Goal: Information Seeking & Learning: Learn about a topic

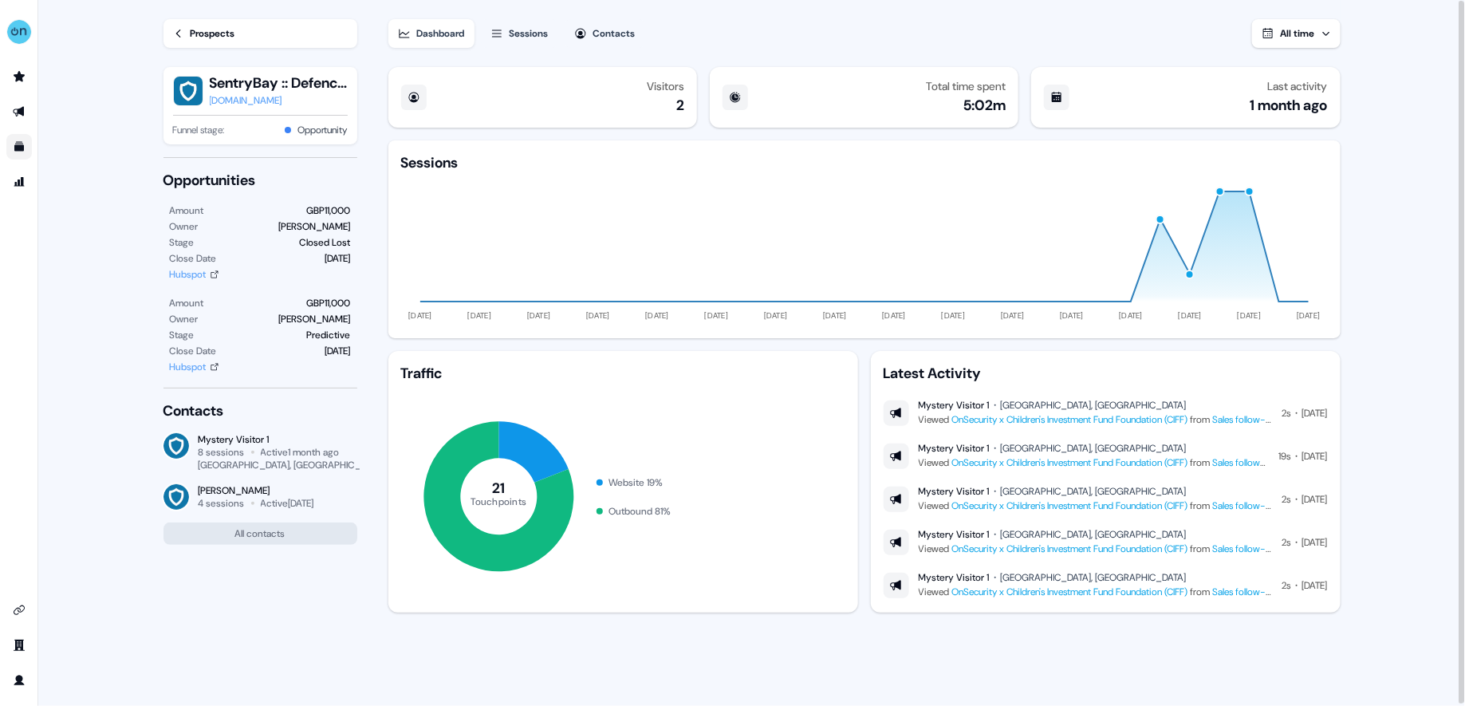
click at [9, 152] on link "Go to templates" at bounding box center [19, 147] width 26 height 26
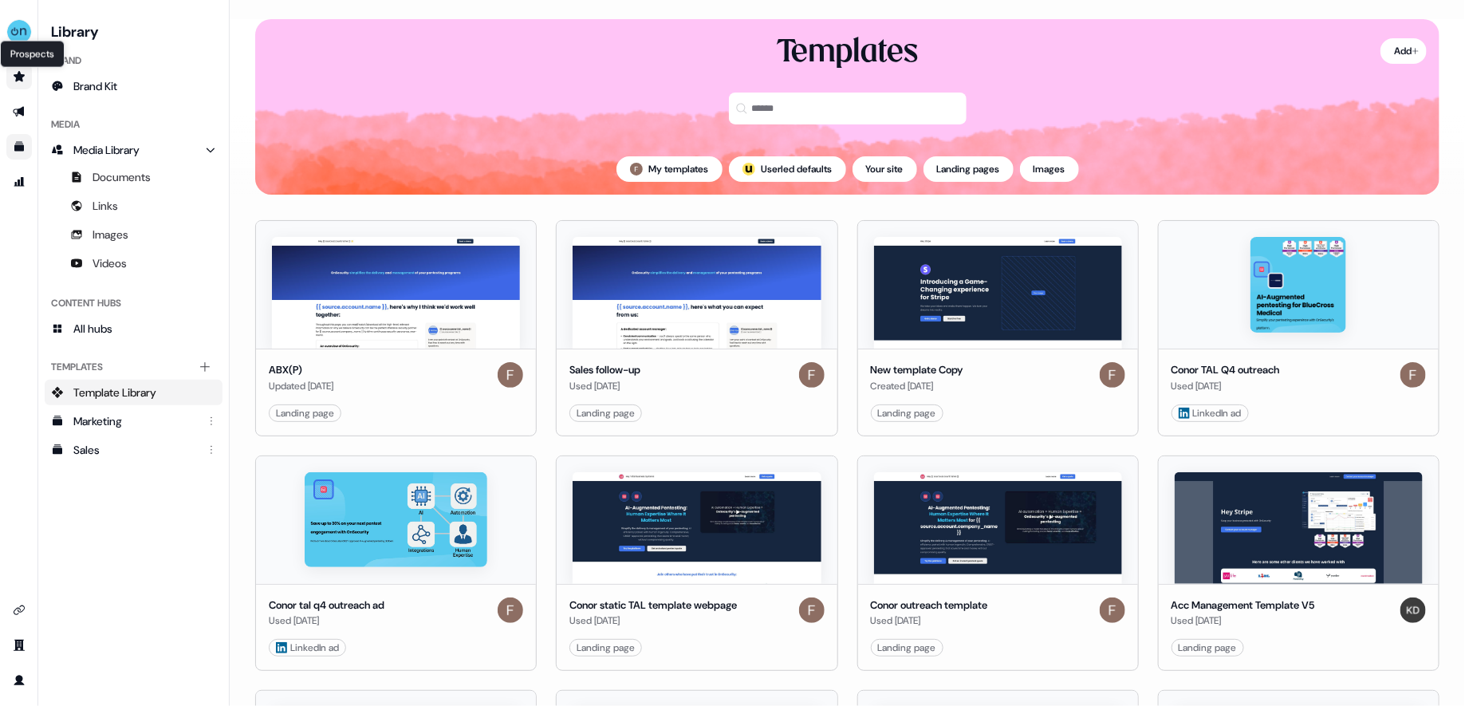
click at [16, 80] on icon "Go to prospects" at bounding box center [19, 76] width 11 height 10
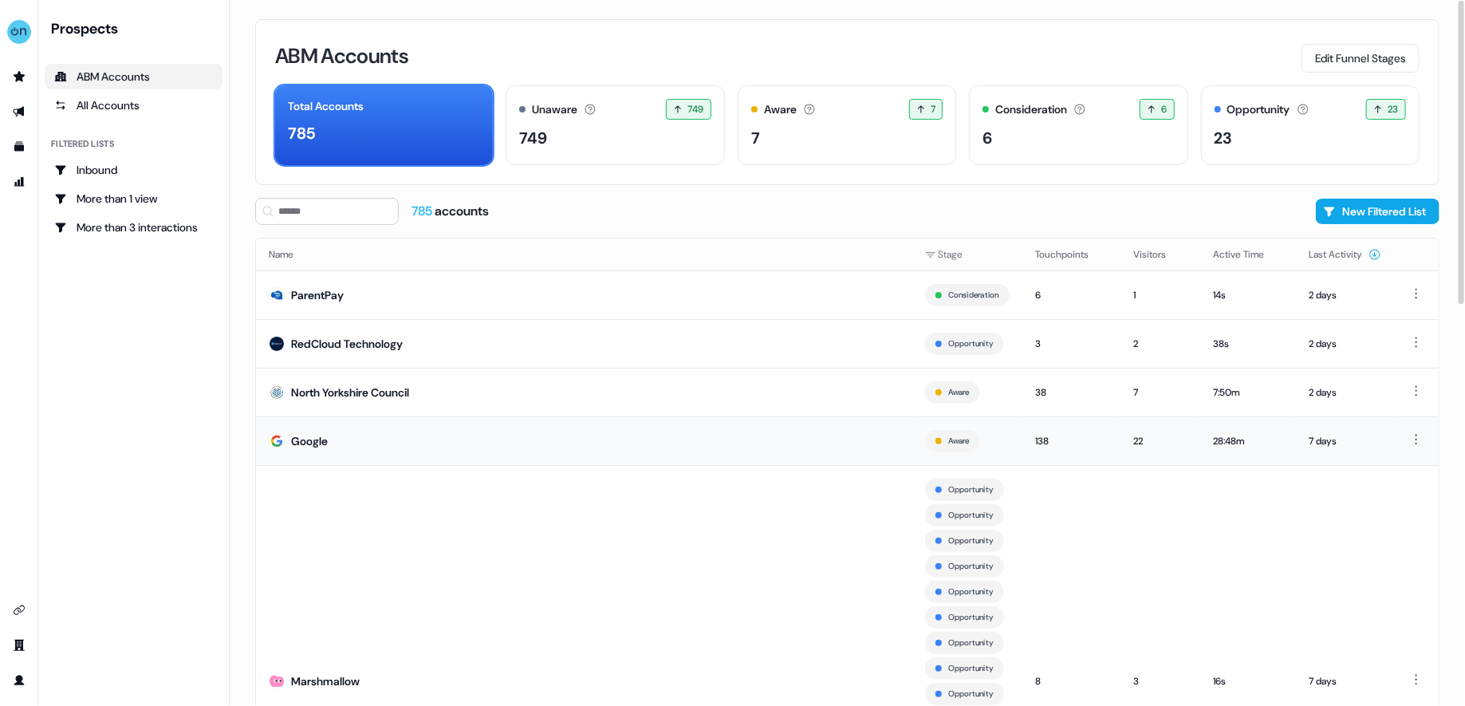
click at [624, 431] on td "Google" at bounding box center [584, 440] width 656 height 49
click at [1096, 136] on div "6" at bounding box center [1077, 138] width 191 height 24
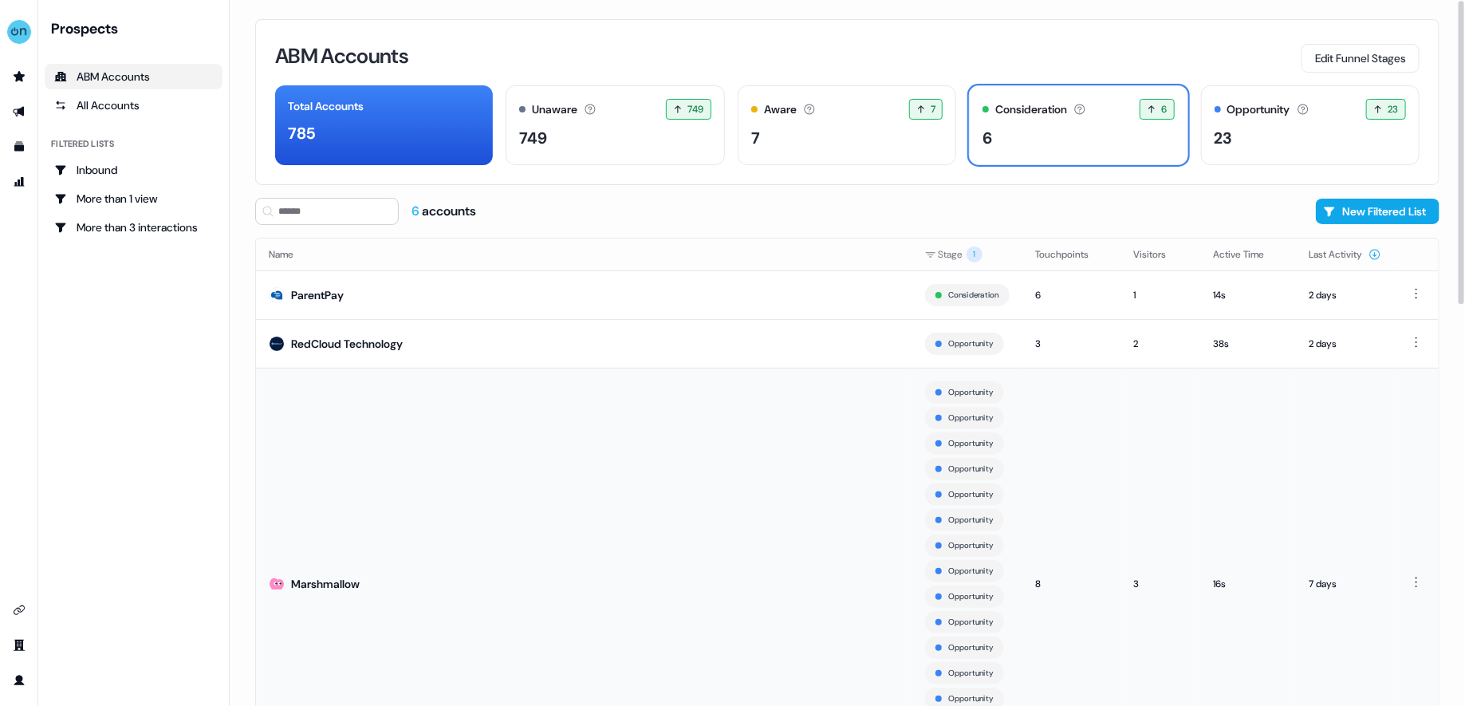
scroll to position [289, 0]
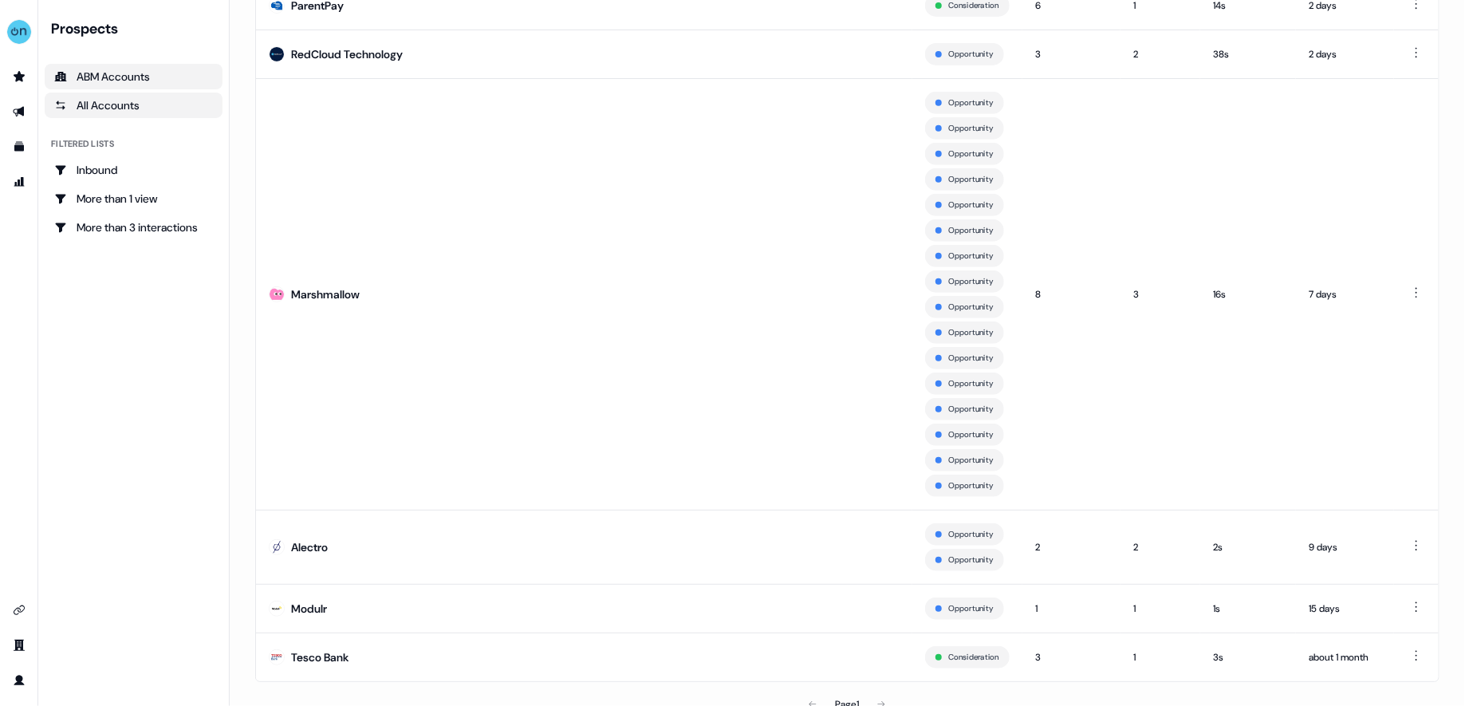
click at [92, 105] on div "All Accounts" at bounding box center [133, 105] width 159 height 16
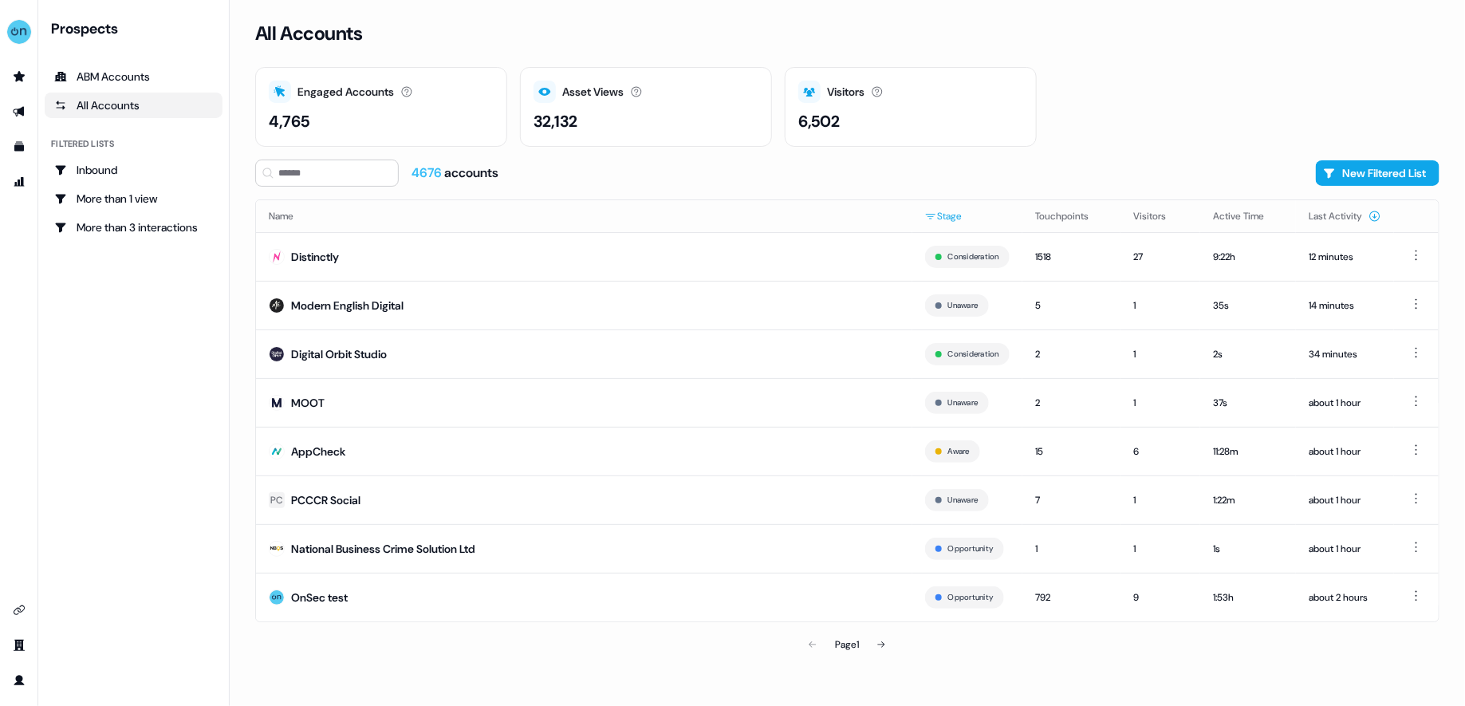
click at [951, 219] on html "For the best experience switch devices to a bigger screen. Go to [DOMAIN_NAME] …" at bounding box center [732, 353] width 1465 height 706
click at [1008, 288] on span "Consideration" at bounding box center [1032, 294] width 155 height 13
click at [994, 289] on span "Consideration" at bounding box center [1032, 294] width 155 height 13
click at [1002, 327] on div "Opportunity" at bounding box center [1016, 320] width 196 height 26
click at [994, 293] on span "Consideration" at bounding box center [1032, 294] width 155 height 13
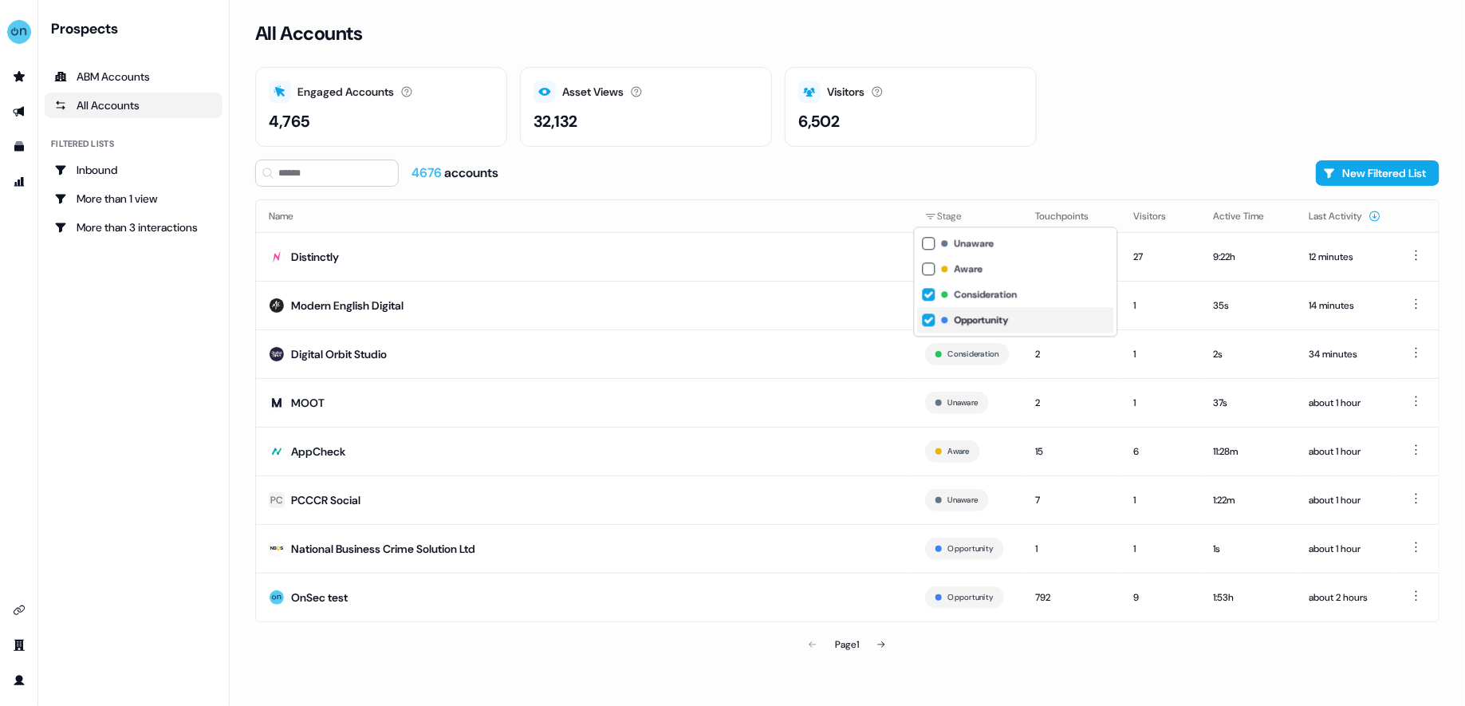
click at [993, 308] on div "Opportunity" at bounding box center [1016, 320] width 196 height 26
click at [1049, 673] on html "For the best experience switch devices to a bigger screen. Go to [DOMAIN_NAME] …" at bounding box center [732, 353] width 1465 height 706
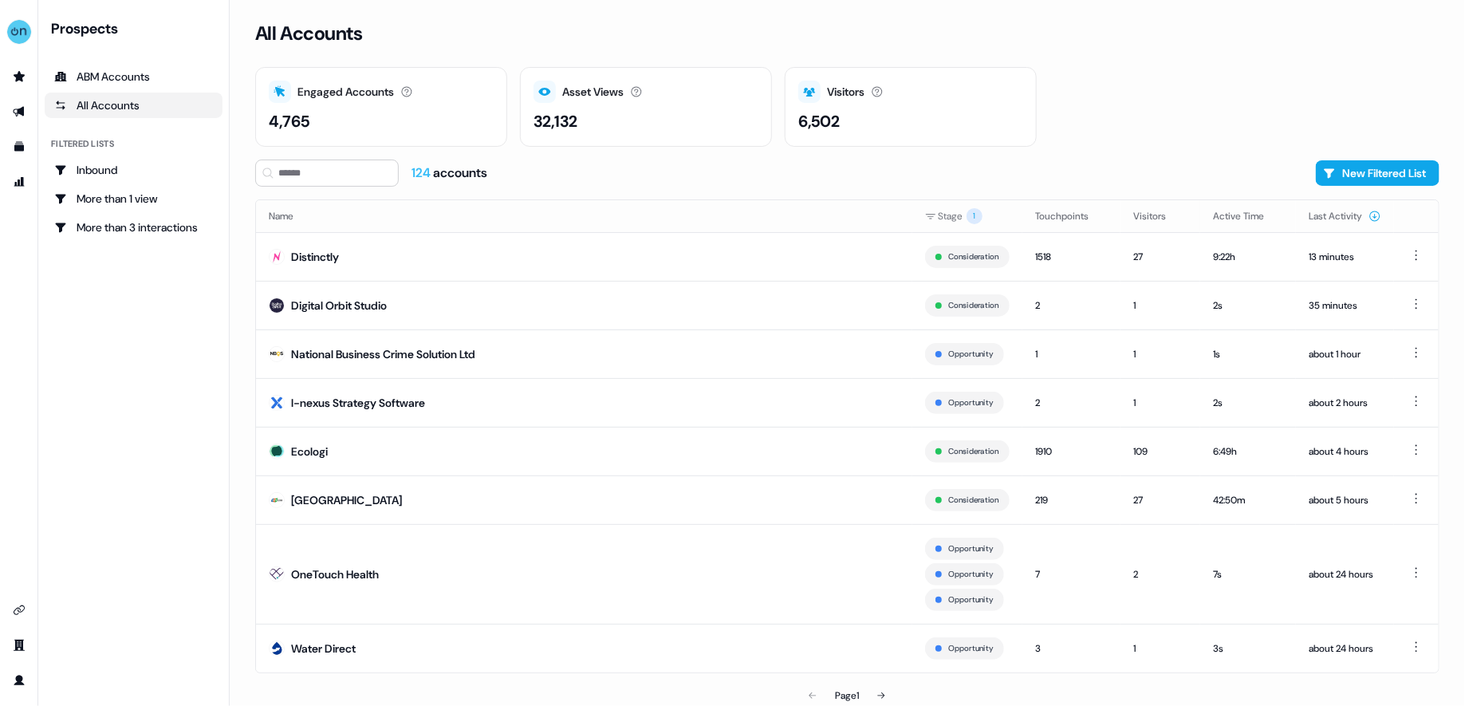
click at [940, 227] on th "Stage 1" at bounding box center [967, 216] width 110 height 32
click at [938, 220] on html "For the best experience switch devices to a bigger screen. Go to [DOMAIN_NAME] …" at bounding box center [732, 353] width 1465 height 706
click at [959, 169] on html "For the best experience switch devices to a bigger screen. Go to [DOMAIN_NAME] …" at bounding box center [732, 353] width 1465 height 706
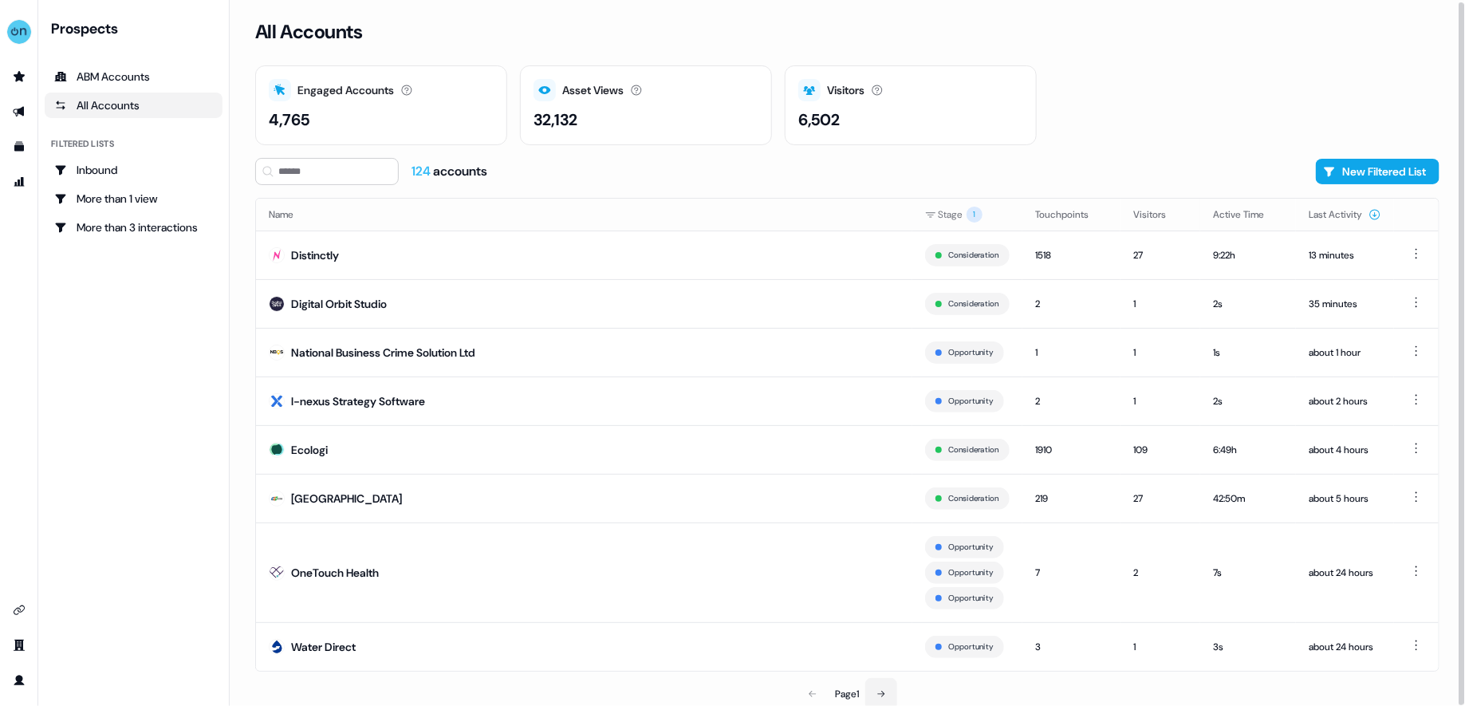
click at [882, 691] on icon at bounding box center [881, 694] width 7 height 6
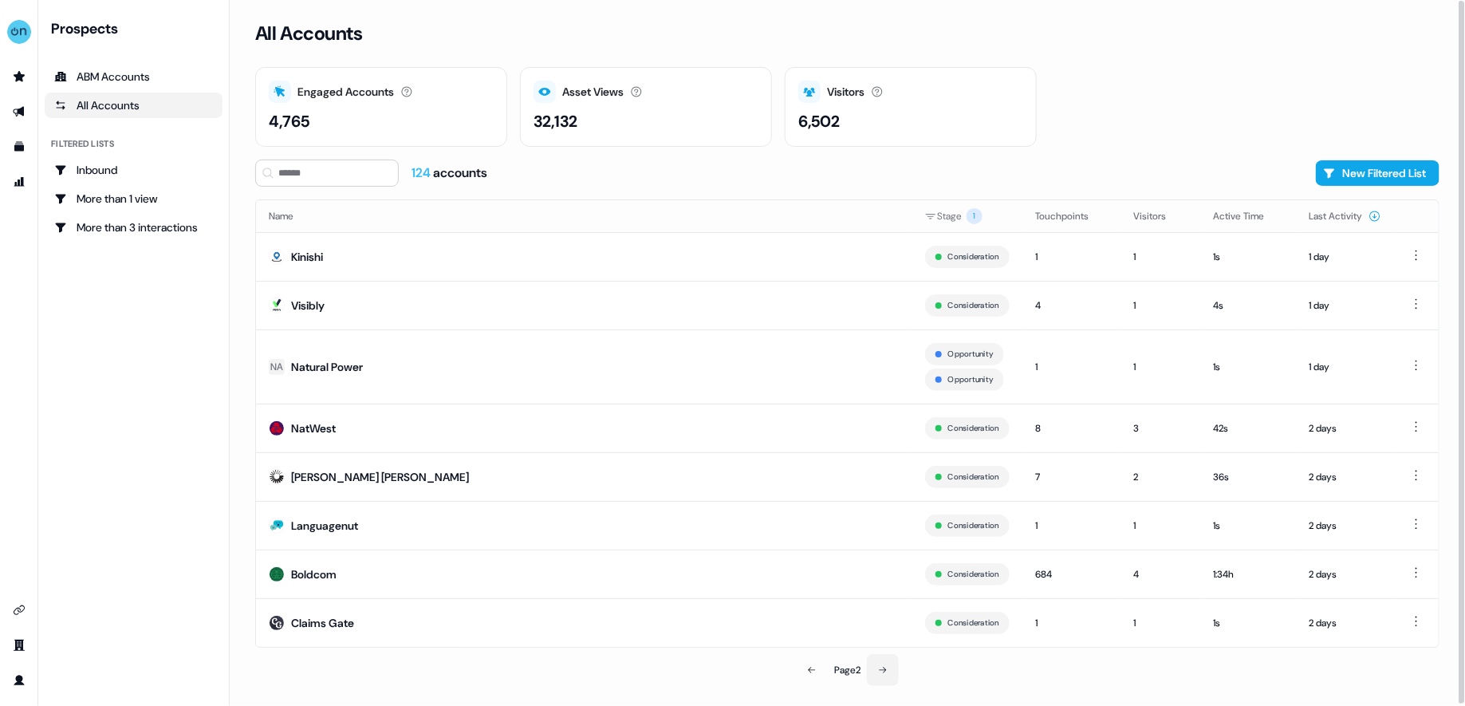
click at [890, 668] on button at bounding box center [883, 670] width 32 height 32
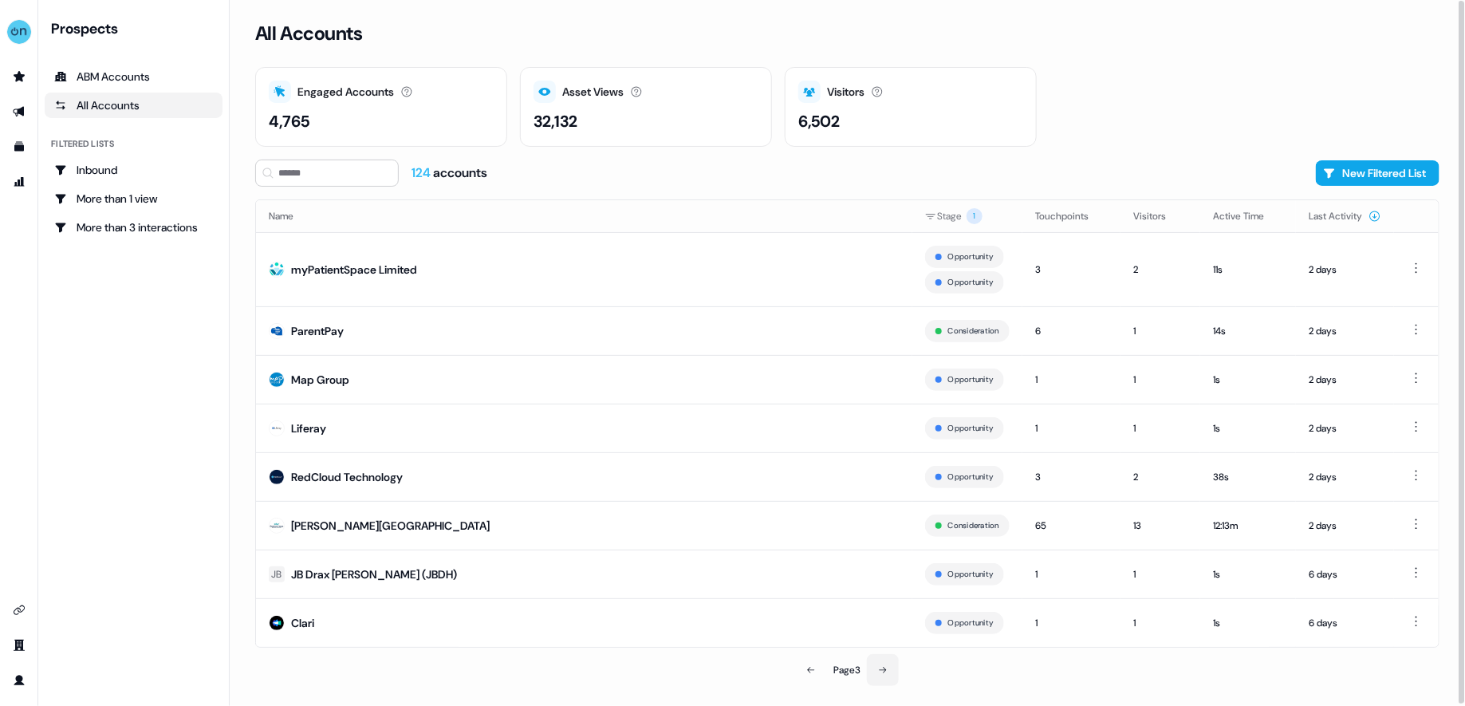
click at [882, 670] on icon at bounding box center [883, 670] width 10 height 10
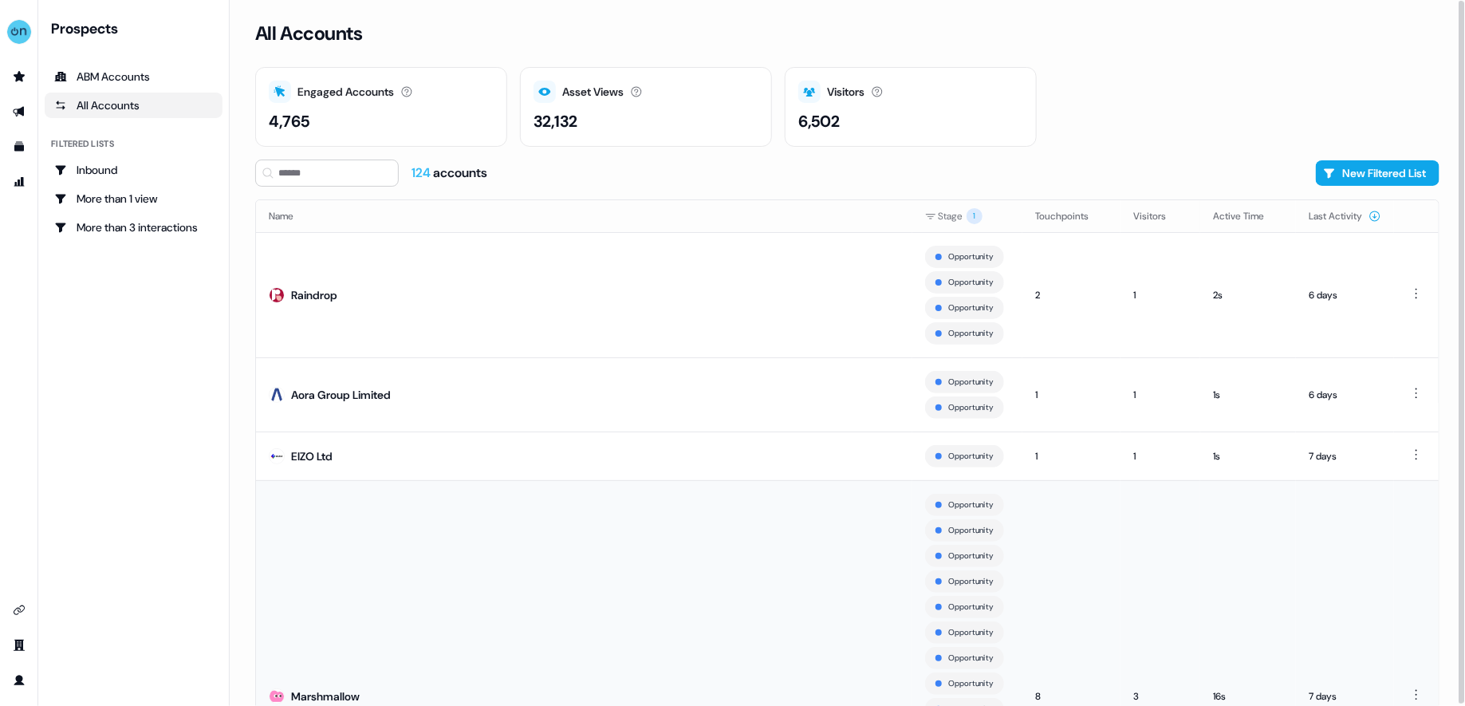
scroll to position [423, 0]
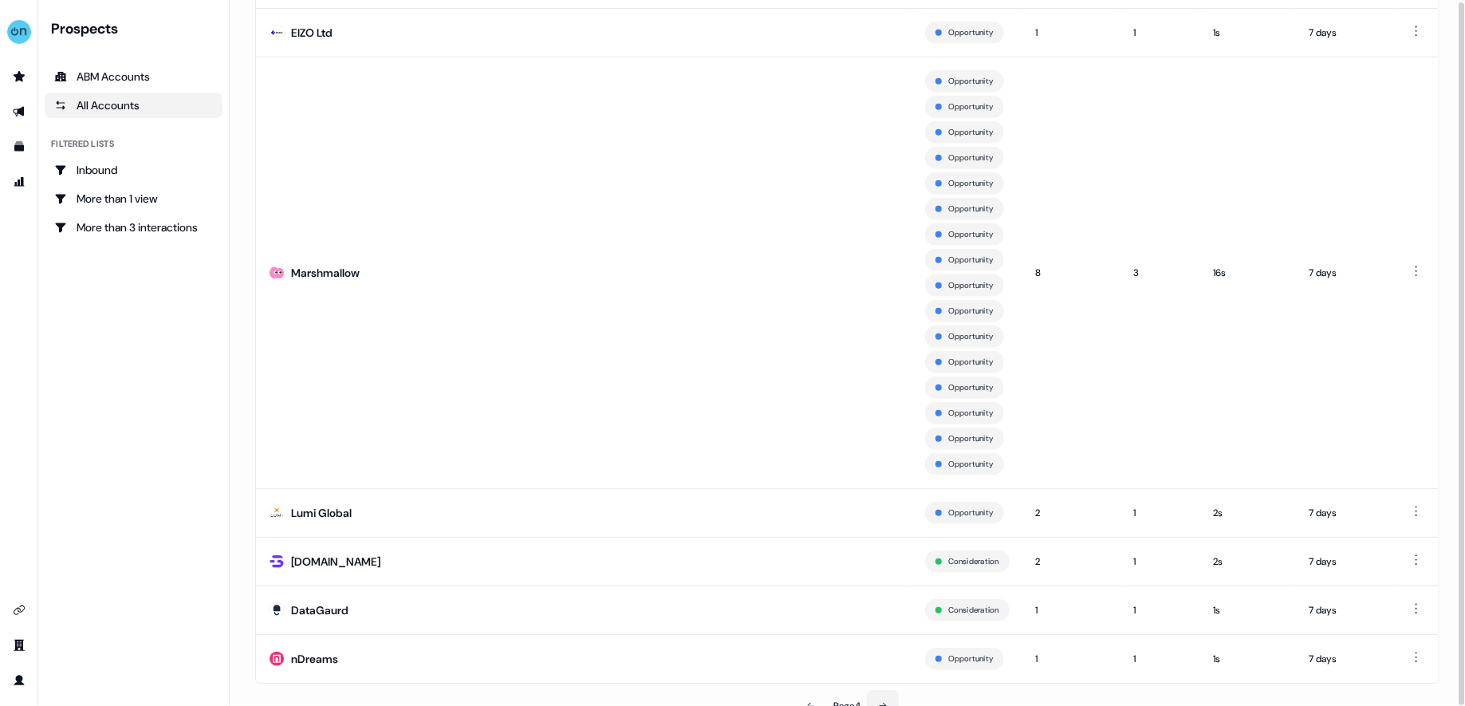
click at [889, 690] on button at bounding box center [883, 706] width 32 height 32
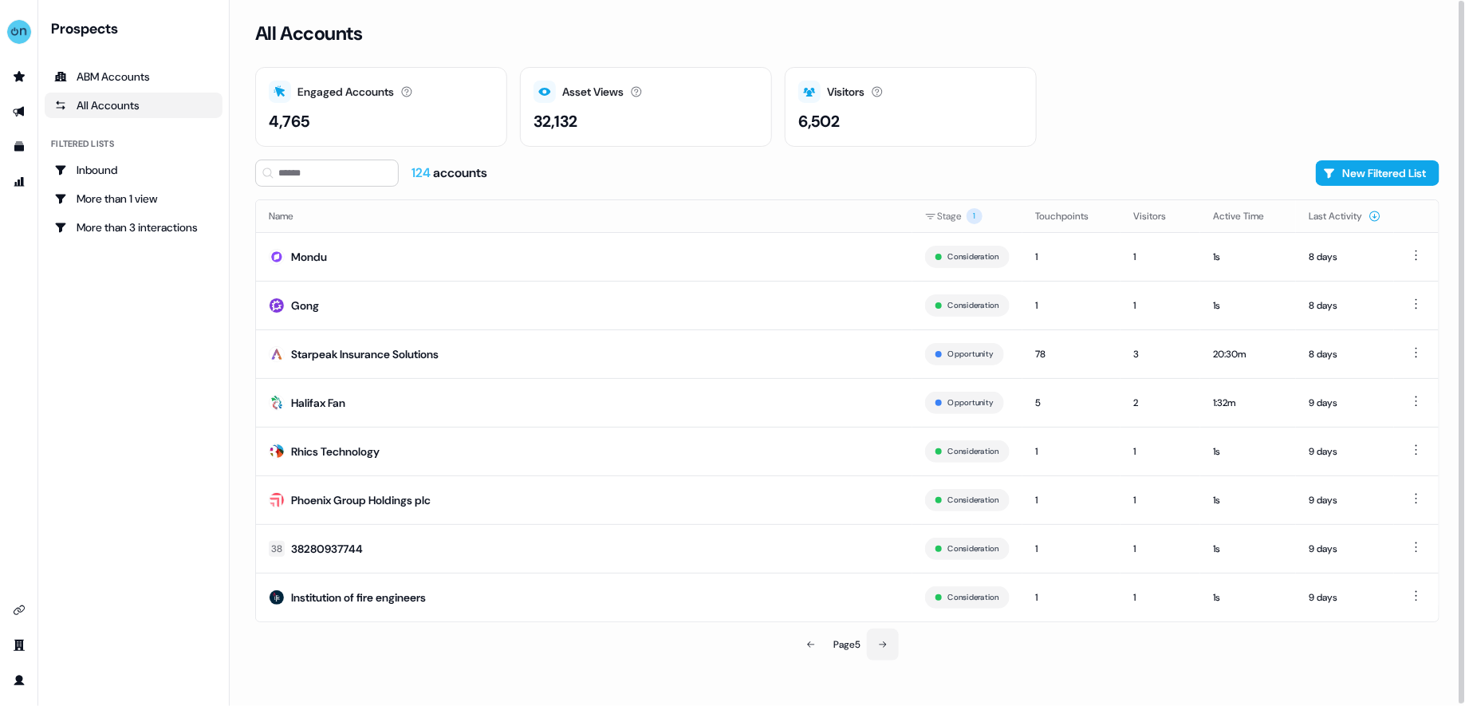
click at [871, 633] on button at bounding box center [883, 644] width 32 height 32
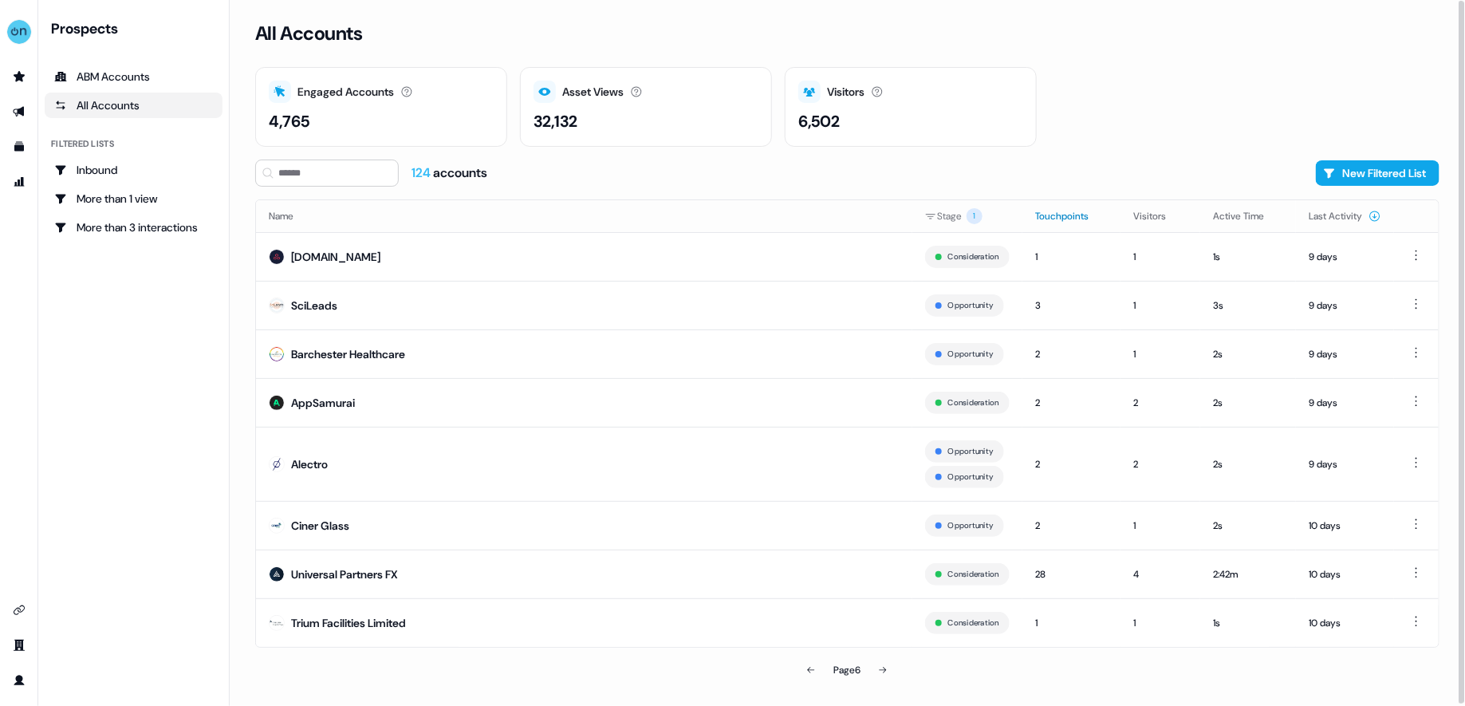
click at [1081, 220] on button "Touchpoints" at bounding box center [1071, 216] width 73 height 29
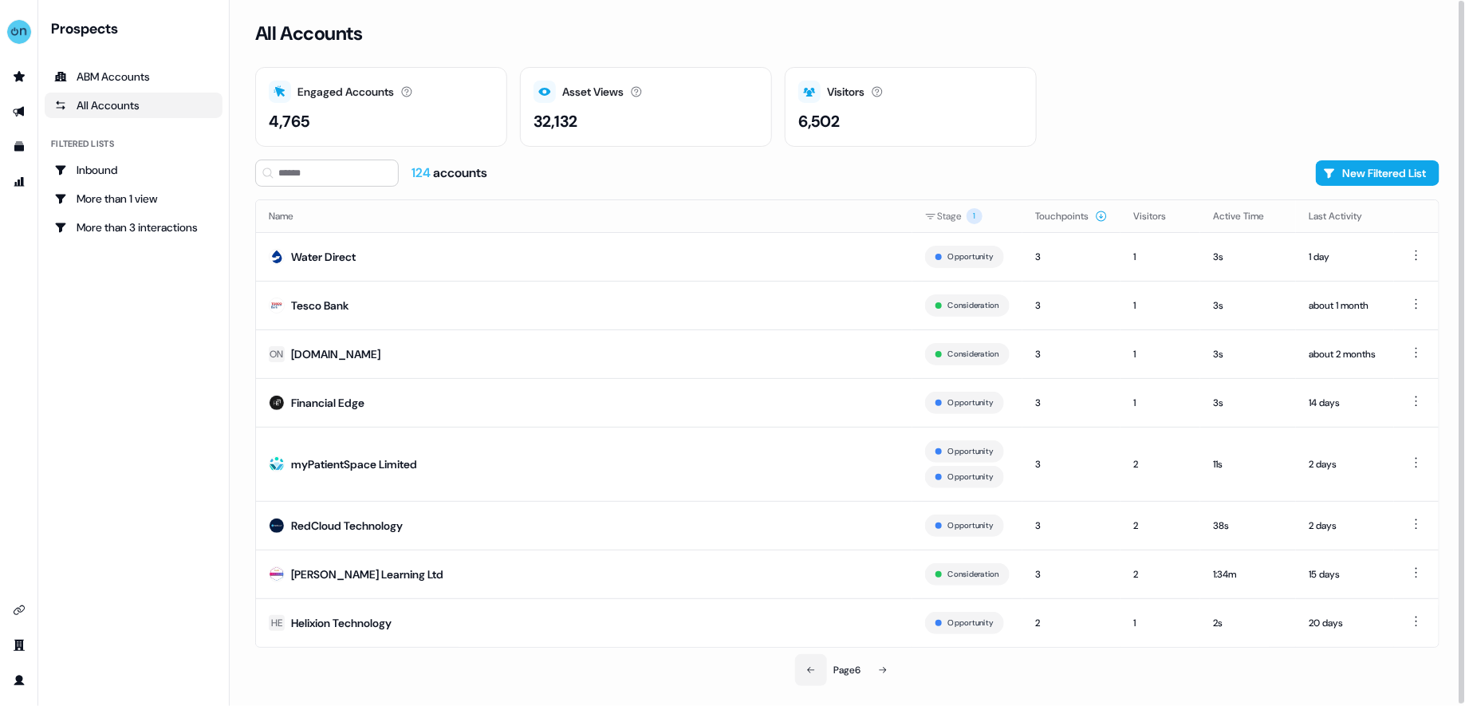
click at [805, 675] on button at bounding box center [811, 670] width 32 height 32
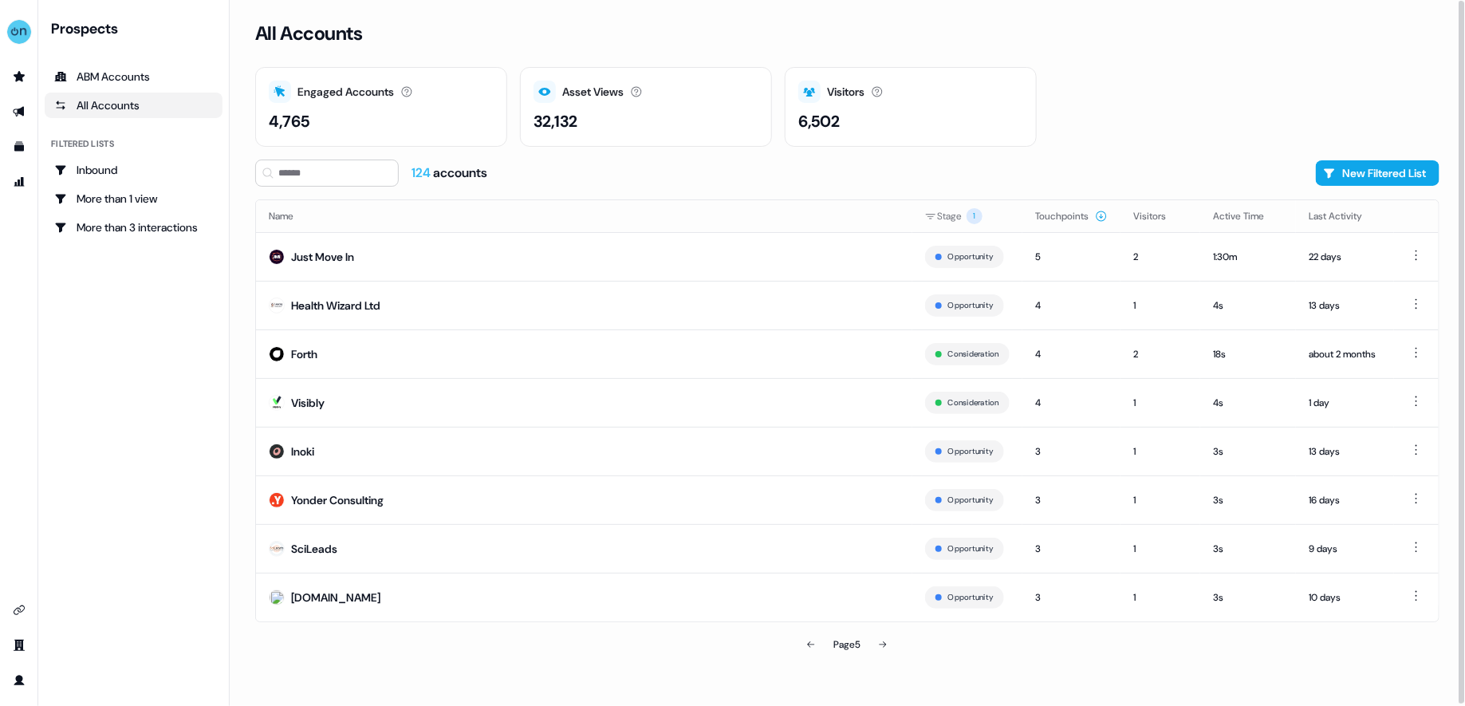
click at [805, 674] on div "All Accounts Engaged Accounts Accounts that have interacted with an asset. 4,76…" at bounding box center [847, 353] width 1235 height 706
click at [809, 648] on button at bounding box center [811, 644] width 32 height 32
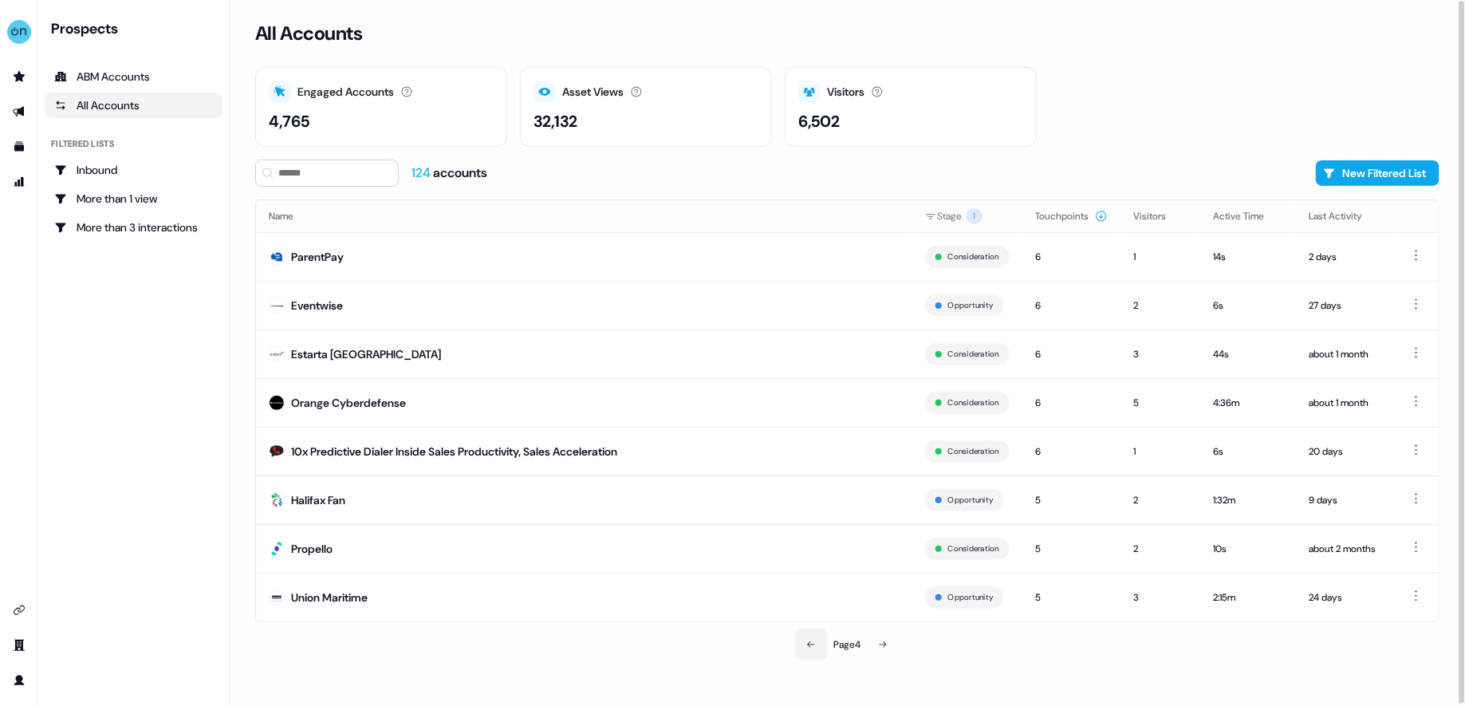
click at [813, 634] on button at bounding box center [811, 644] width 32 height 32
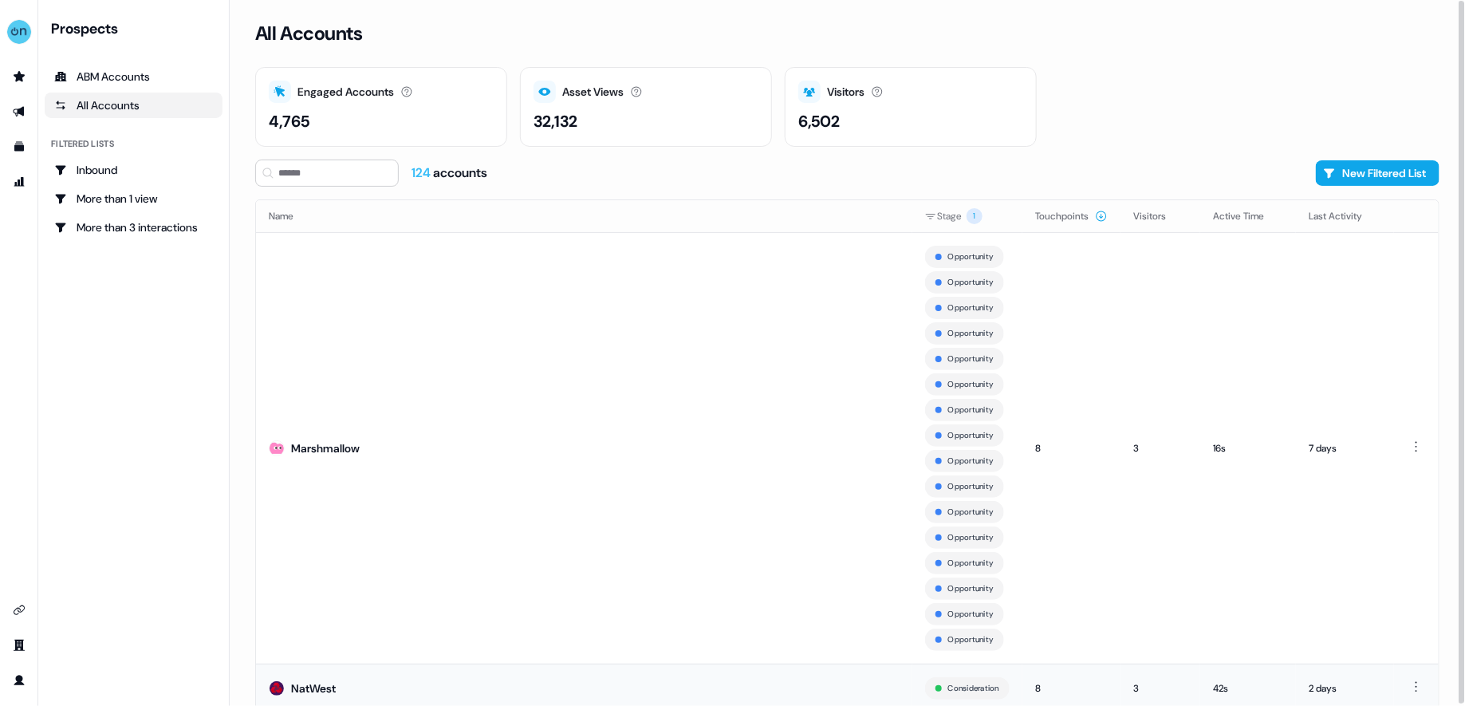
scroll to position [375, 0]
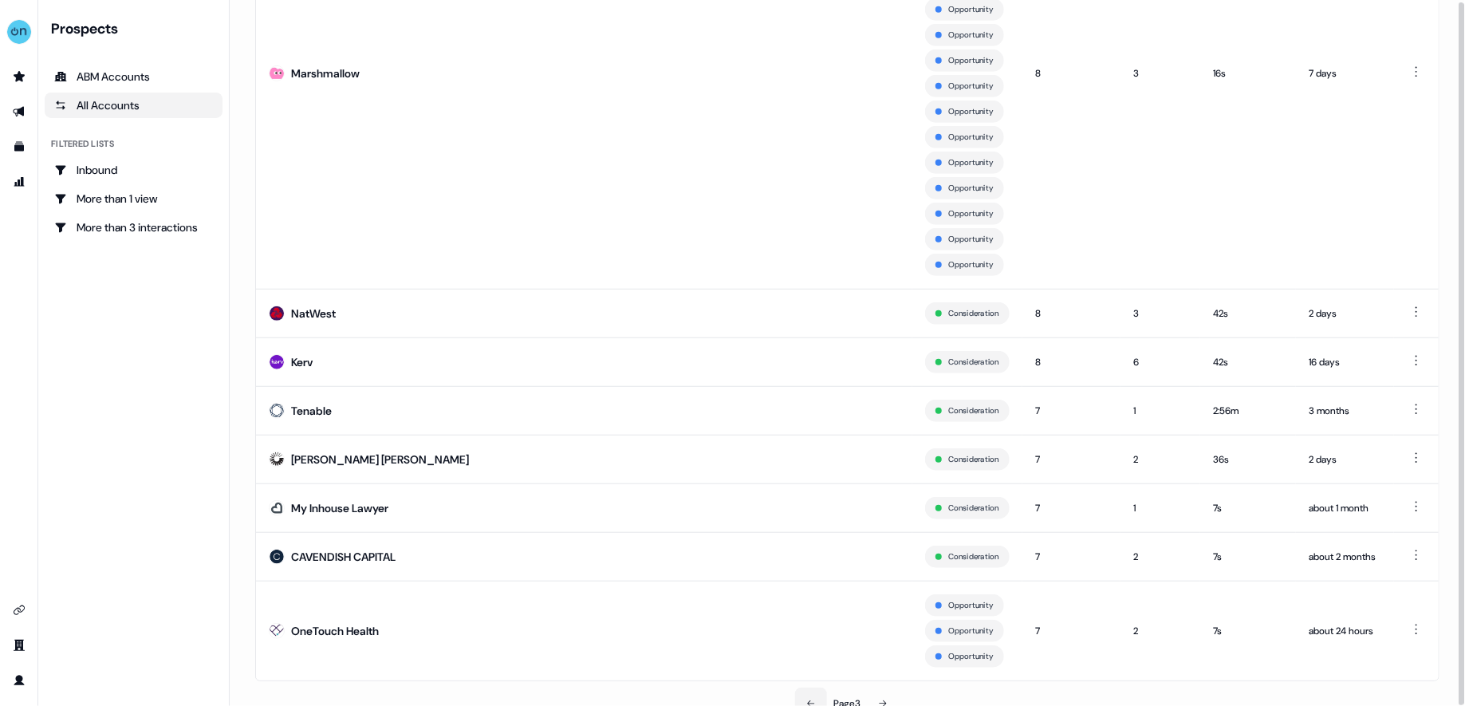
click at [819, 687] on button at bounding box center [811, 703] width 32 height 32
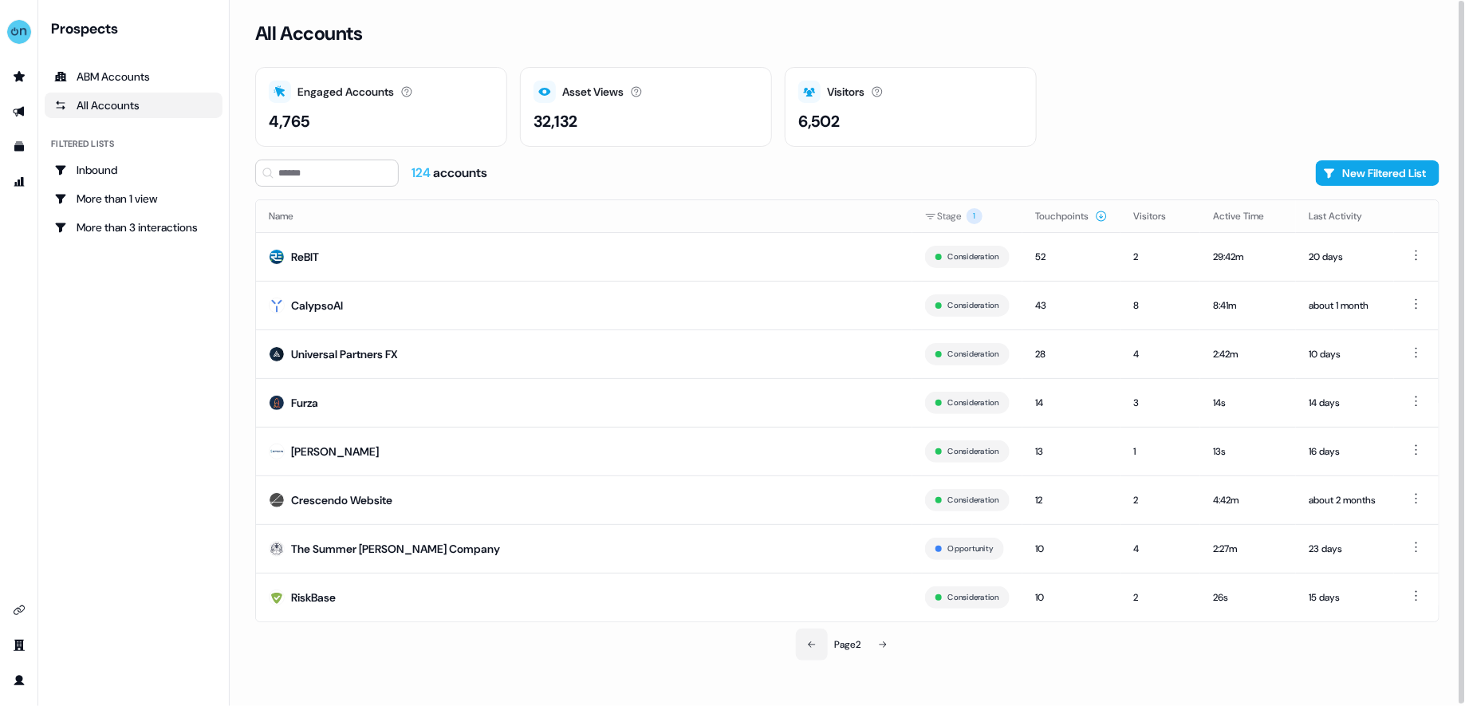
click at [810, 637] on button at bounding box center [812, 644] width 32 height 32
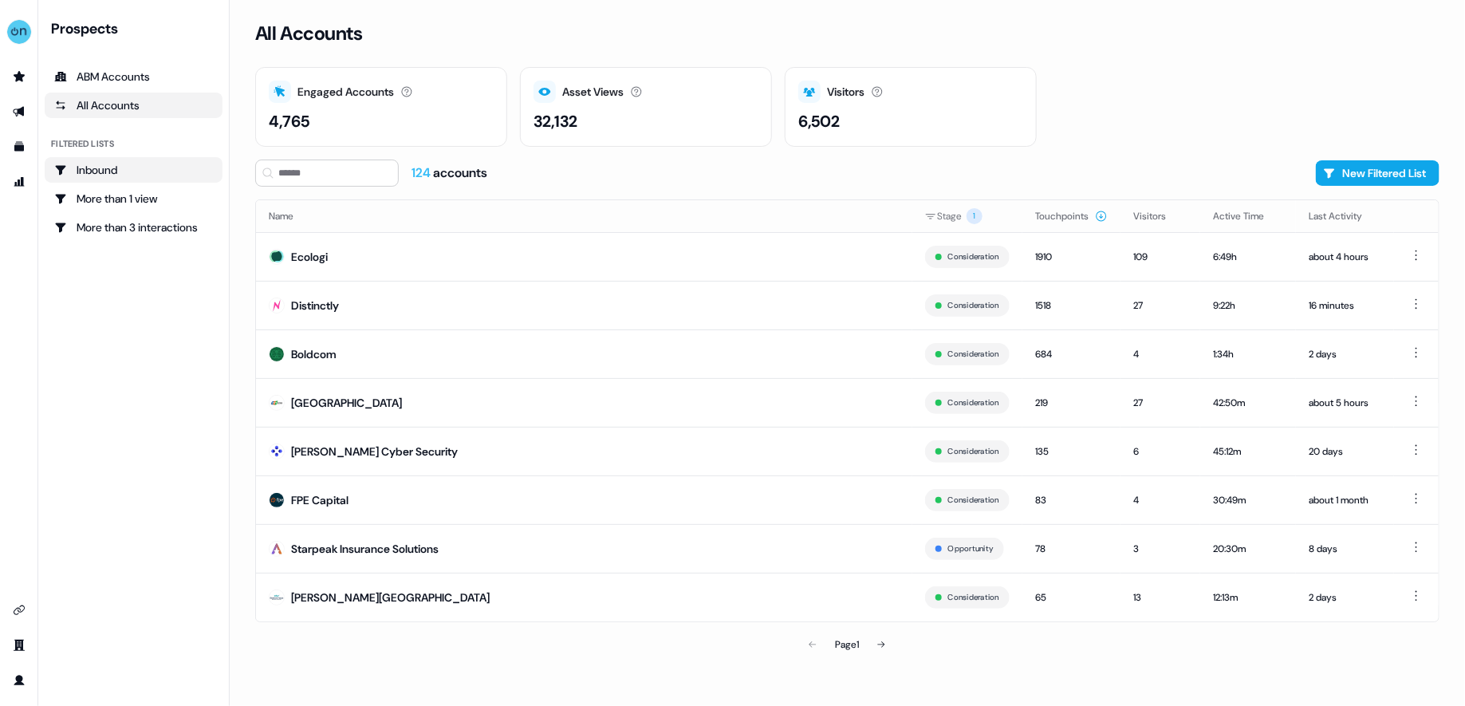
click at [102, 174] on div "Inbound" at bounding box center [133, 170] width 159 height 16
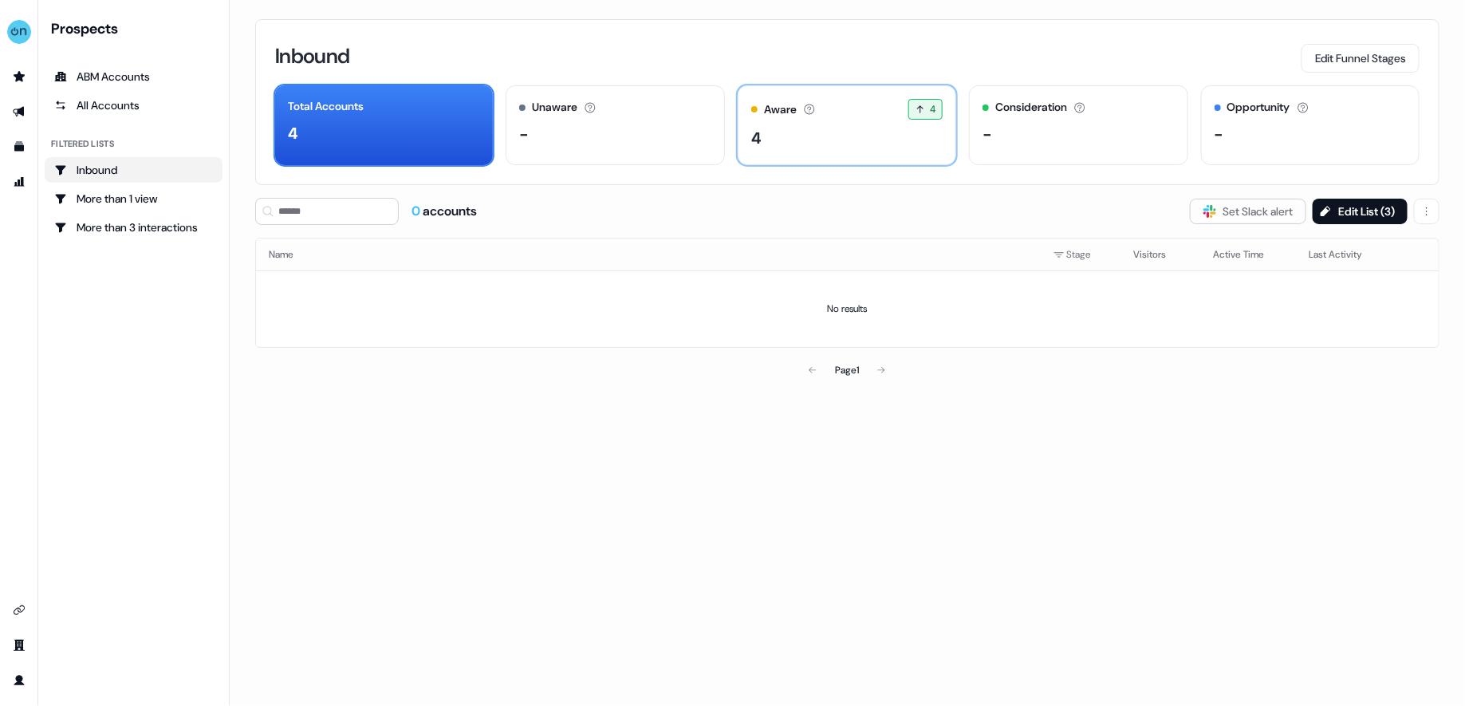
click at [765, 139] on div "4" at bounding box center [846, 138] width 191 height 24
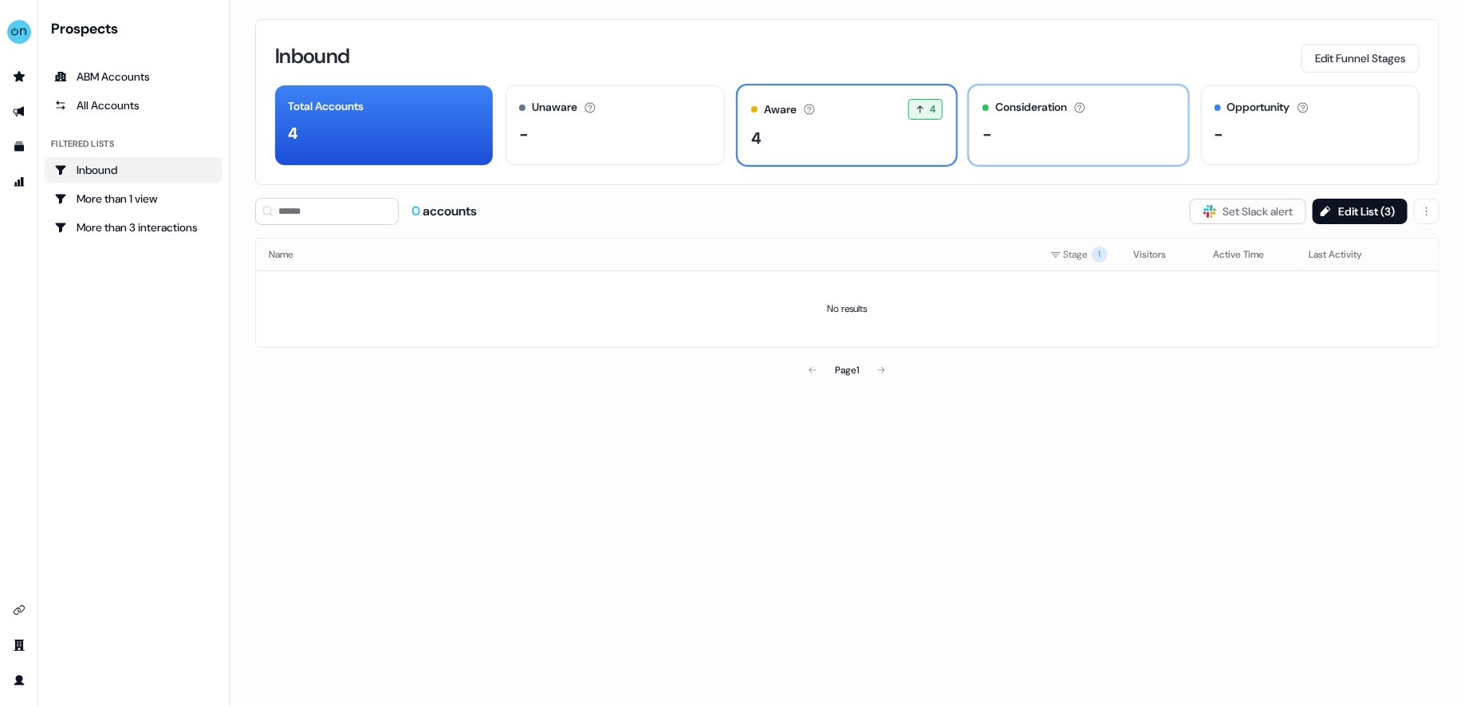
click at [1043, 117] on div "Consideration Accounts with 25+ minutes of usage and 2+ visitors in the last 60…" at bounding box center [1078, 125] width 219 height 80
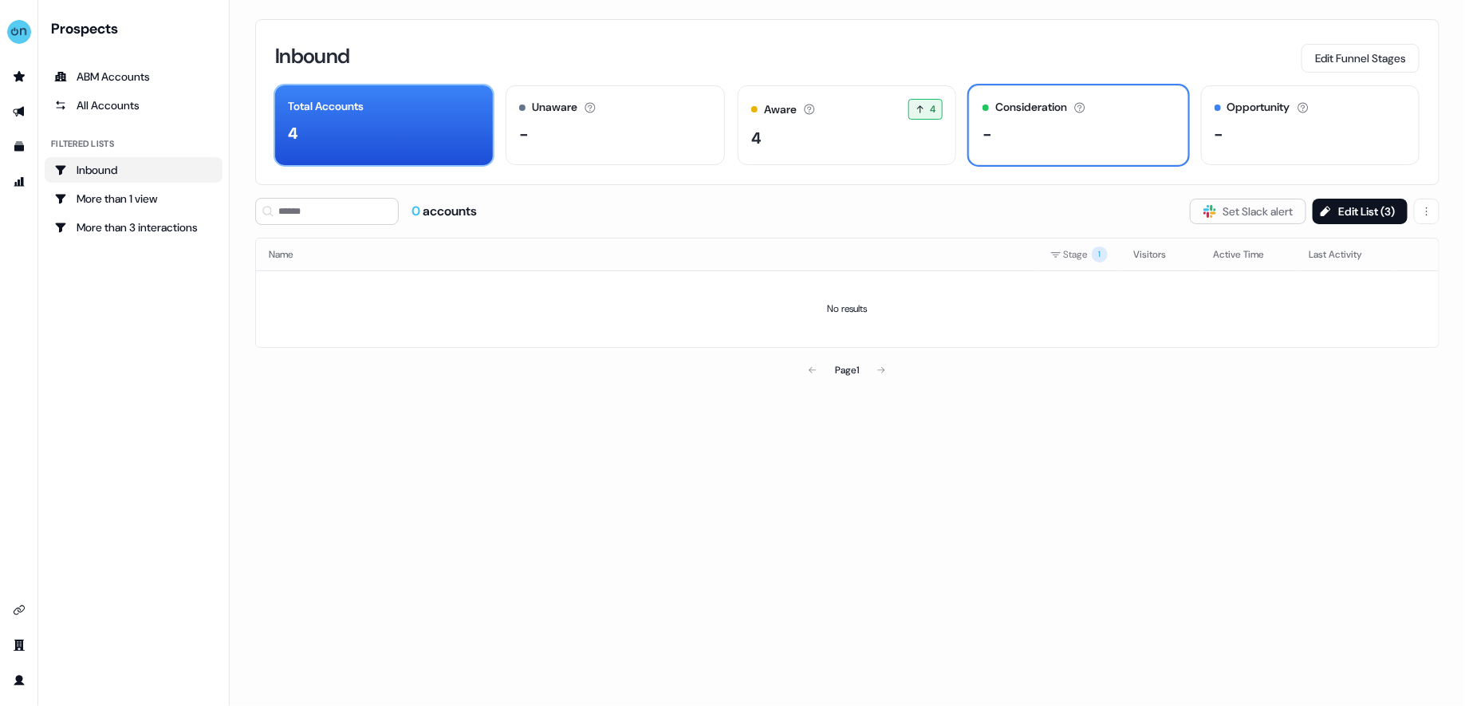
click at [413, 145] on div "Total Accounts 4" at bounding box center [384, 125] width 218 height 80
click at [124, 98] on div "All Accounts" at bounding box center [133, 105] width 159 height 16
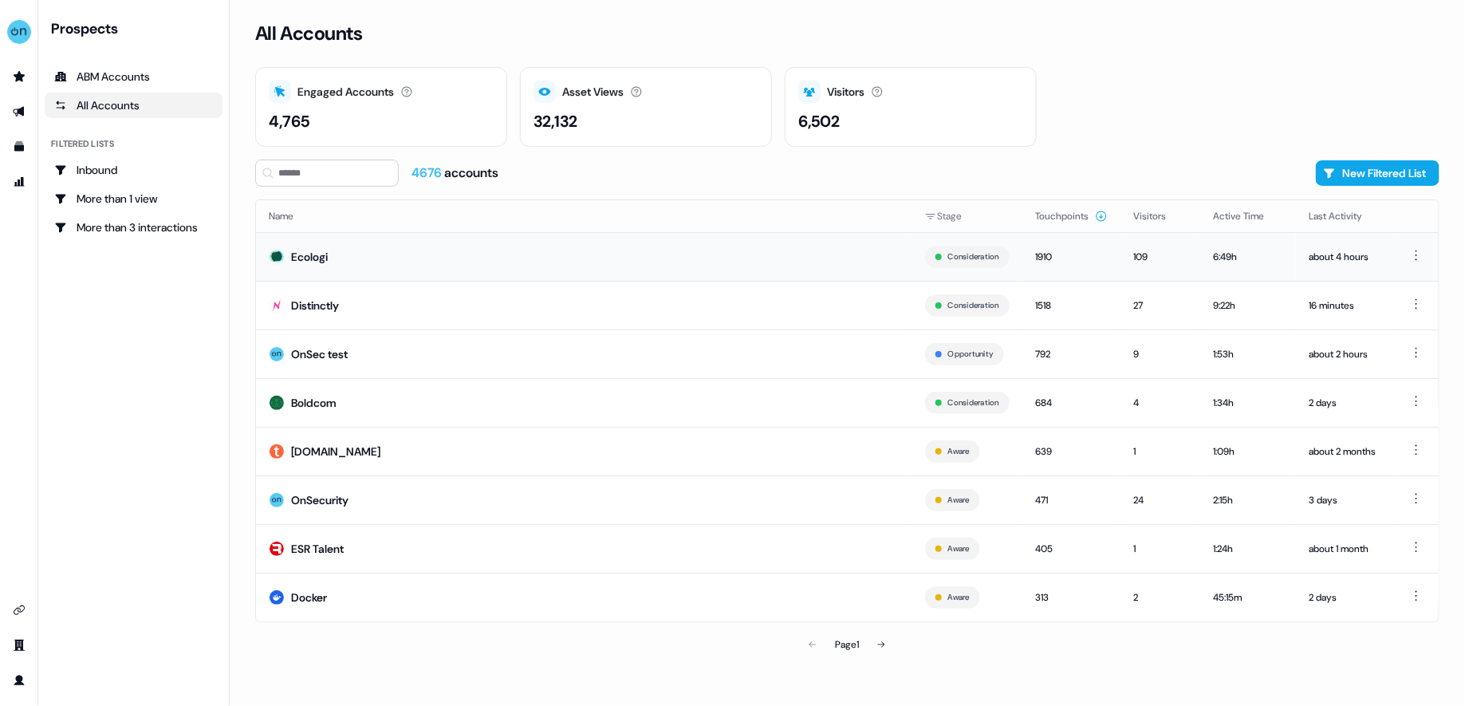
click at [309, 246] on td "Ecologi" at bounding box center [584, 256] width 656 height 49
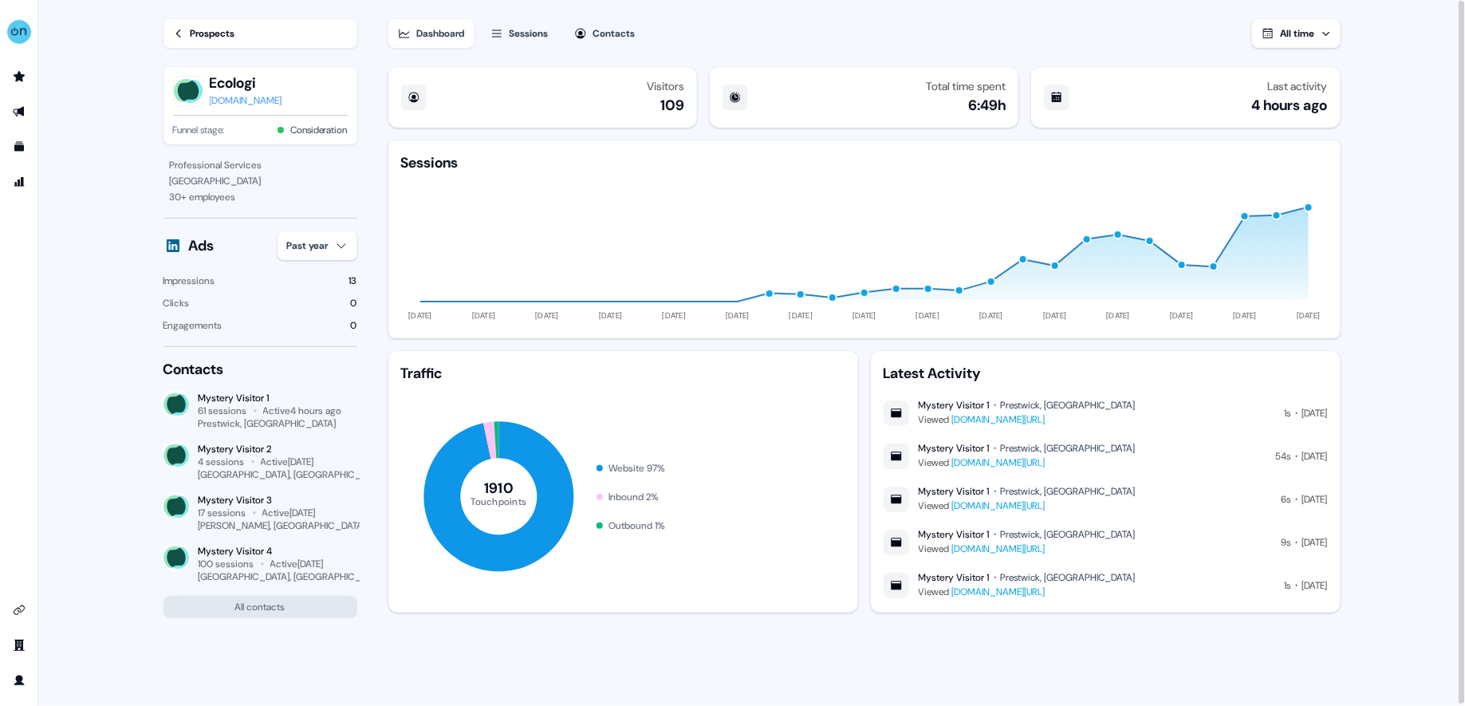
click at [259, 97] on div "[DOMAIN_NAME]" at bounding box center [246, 101] width 73 height 16
click at [250, 100] on div "[DOMAIN_NAME]" at bounding box center [246, 101] width 73 height 16
drag, startPoint x: 650, startPoint y: 105, endPoint x: 666, endPoint y: 103, distance: 16.1
click at [666, 103] on div "Visitors 109" at bounding box center [665, 97] width 37 height 35
drag, startPoint x: 936, startPoint y: 110, endPoint x: 996, endPoint y: 109, distance: 59.8
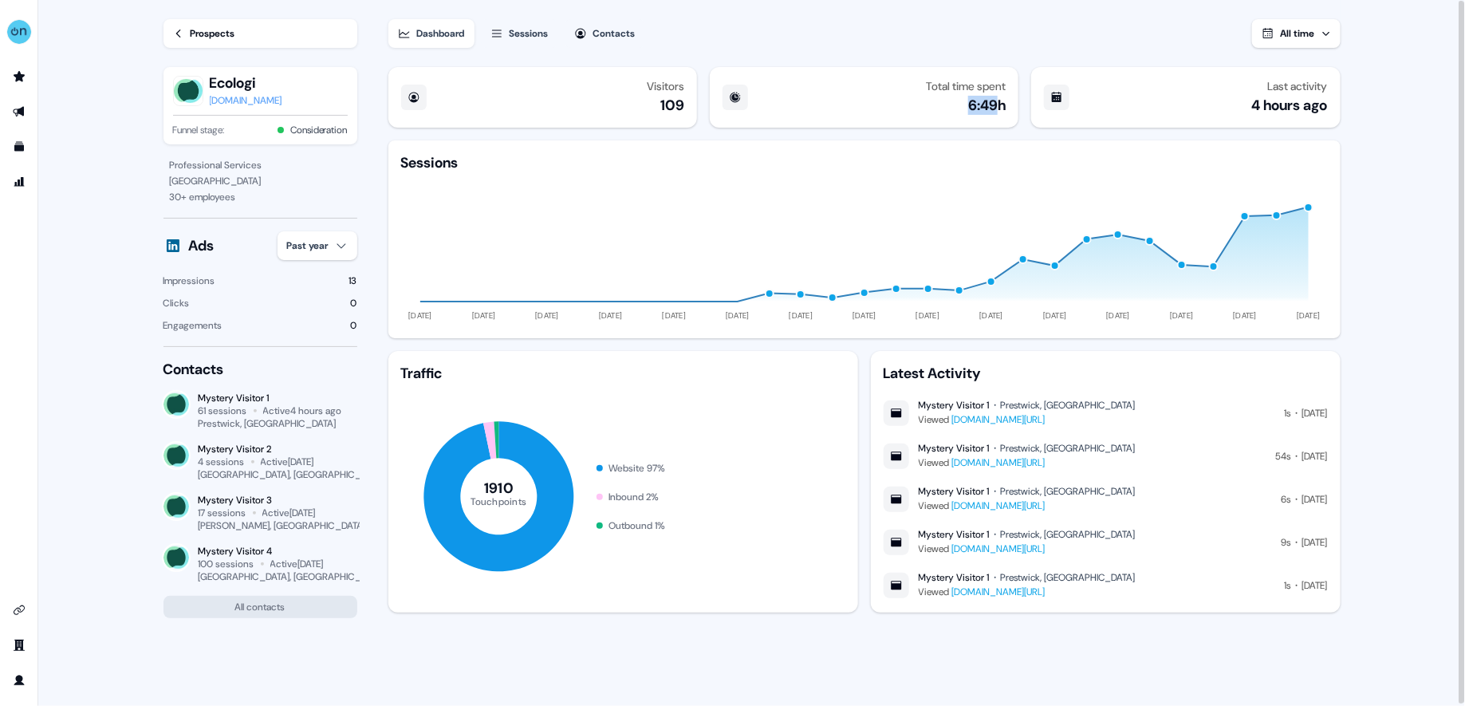
click at [996, 109] on div "Total time spent 6:49h" at bounding box center [966, 97] width 80 height 35
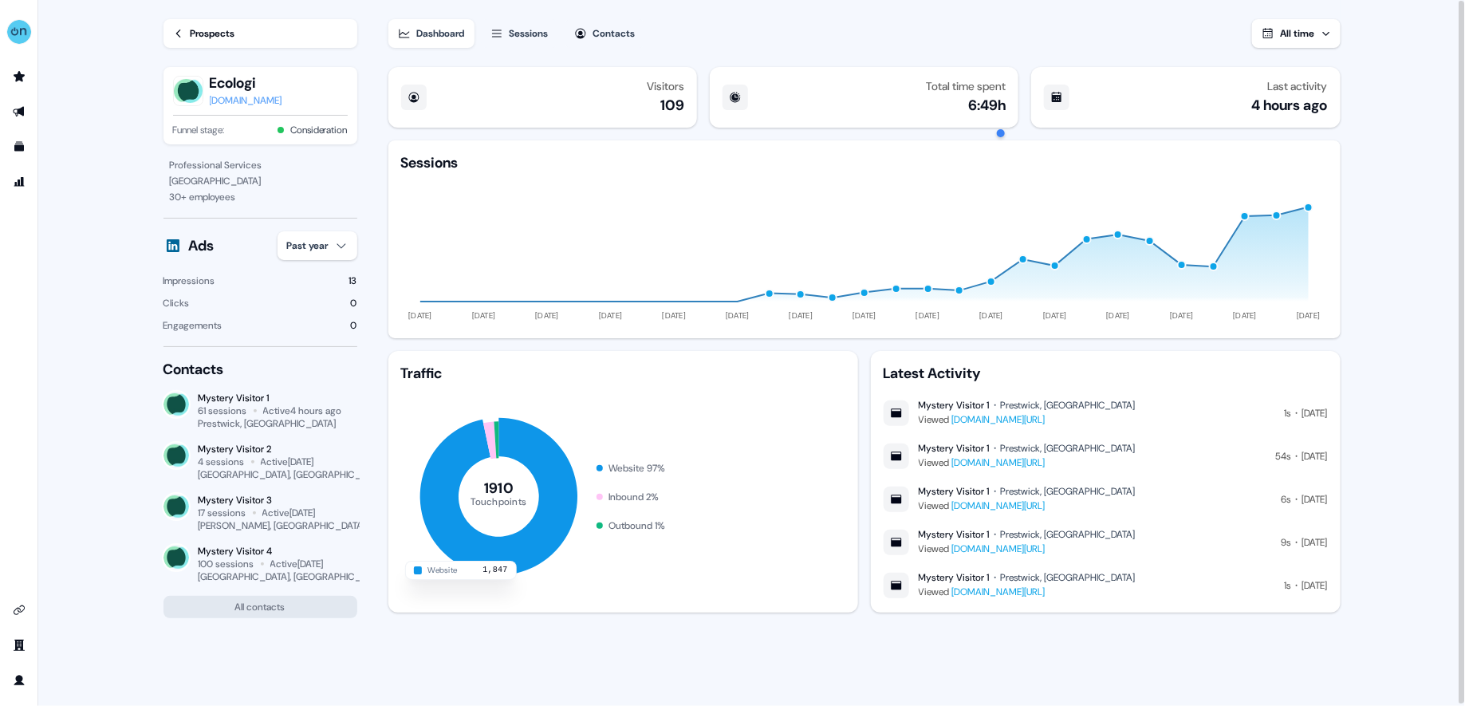
click at [532, 444] on icon at bounding box center [497, 496] width 157 height 157
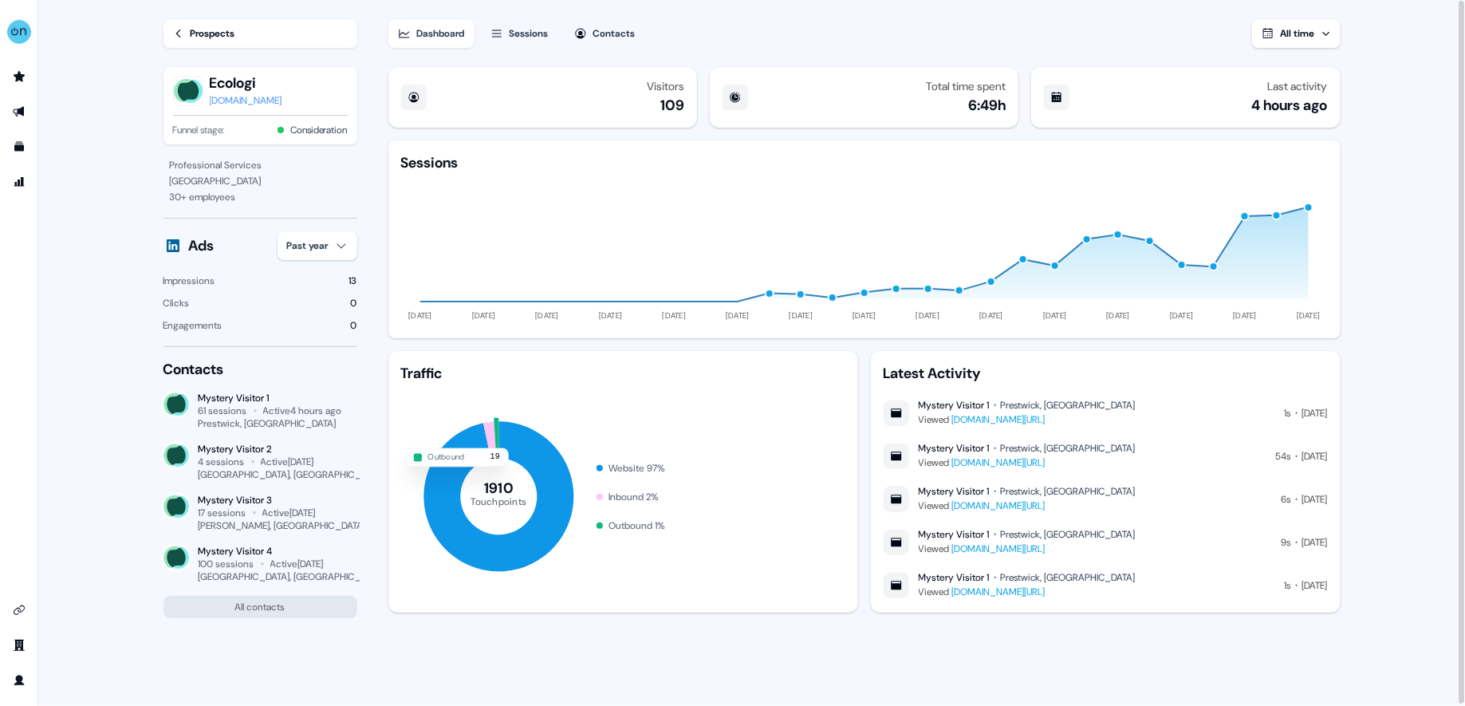
click at [495, 438] on icon at bounding box center [496, 437] width 5 height 38
click at [487, 439] on icon at bounding box center [489, 437] width 14 height 39
click at [548, 28] on div "Sessions" at bounding box center [529, 34] width 39 height 16
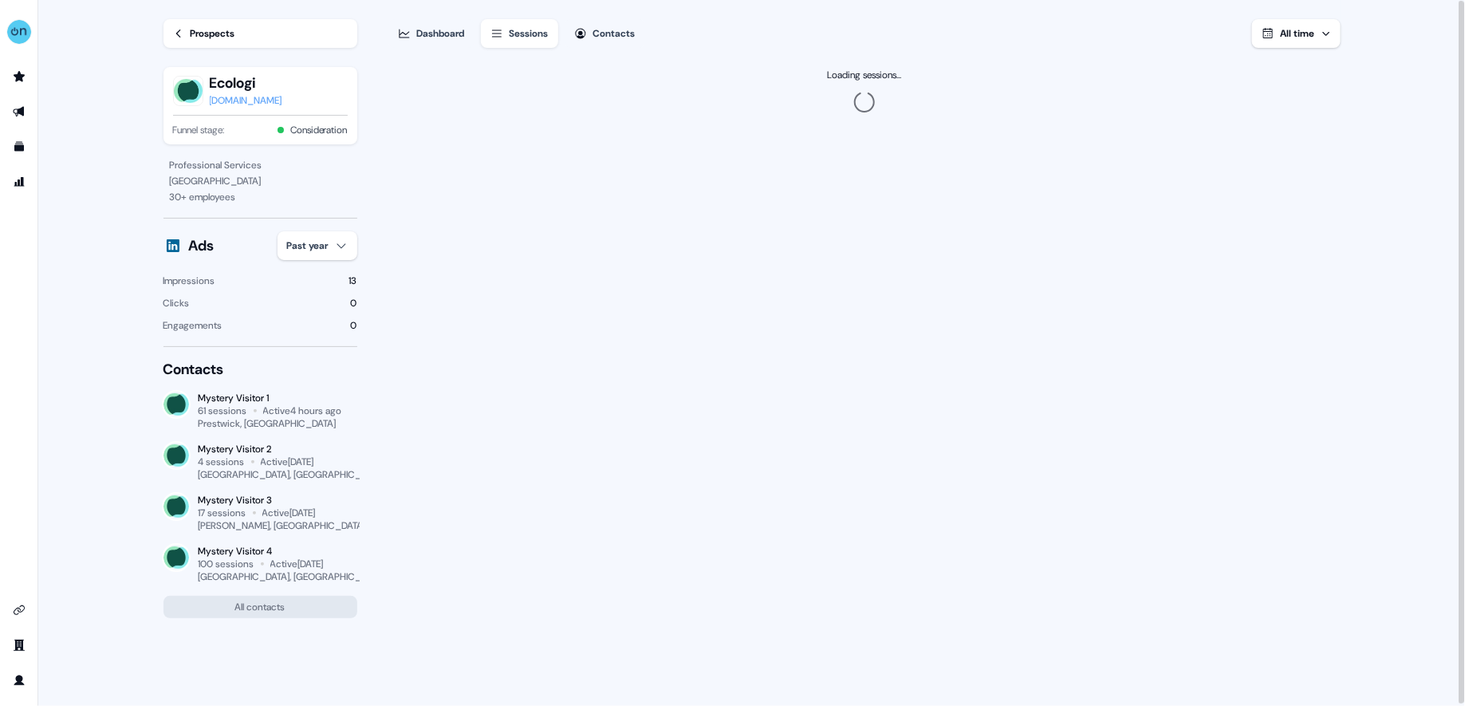
click at [610, 30] on div "Contacts" at bounding box center [614, 34] width 42 height 16
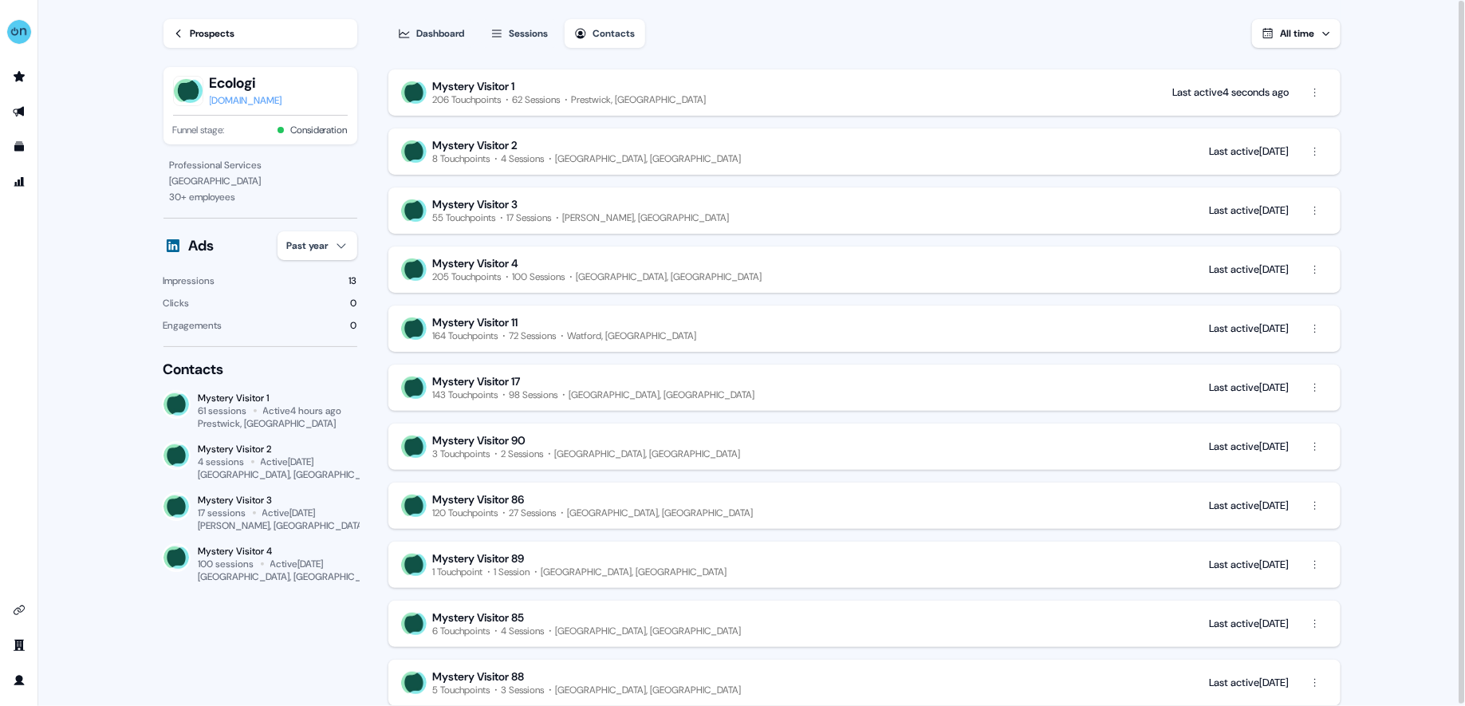
scroll to position [41, 0]
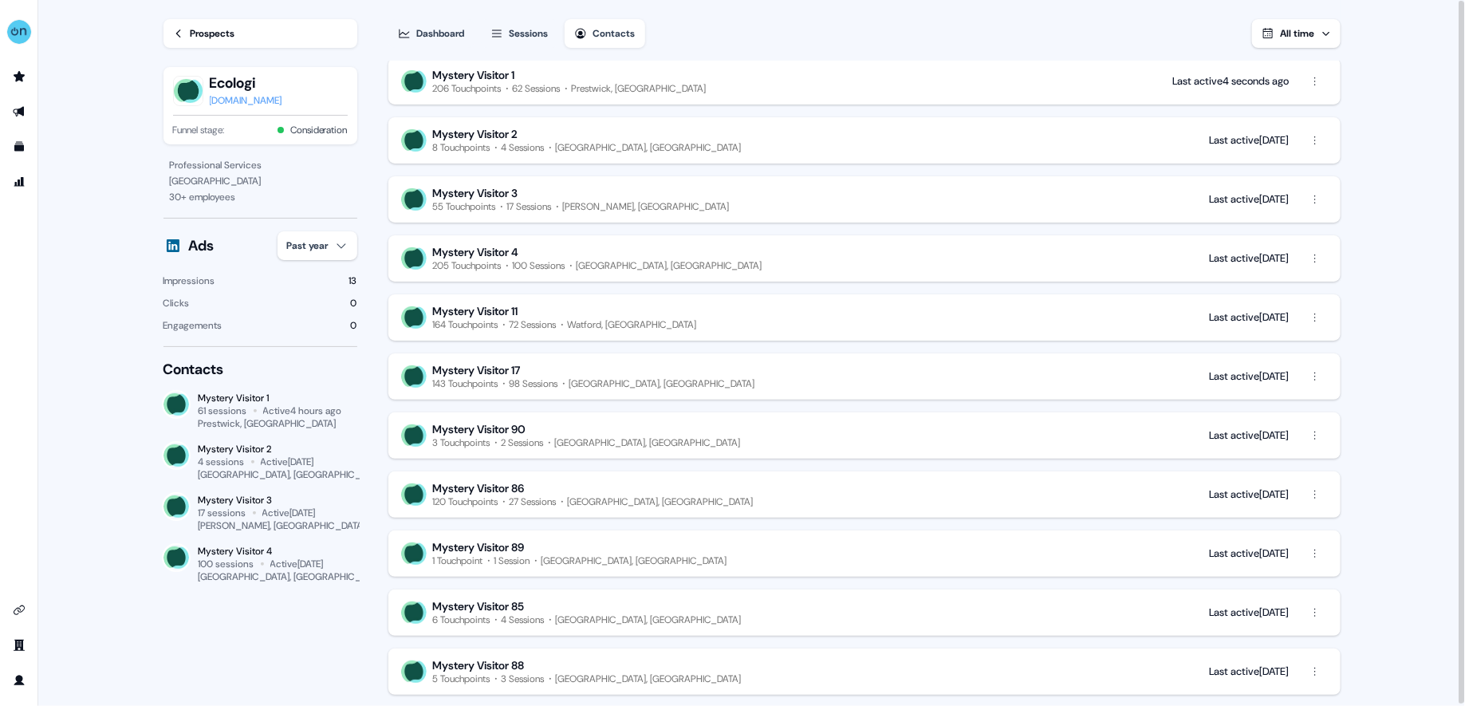
click at [545, 364] on div "Mystery Visitor 17" at bounding box center [594, 370] width 322 height 14
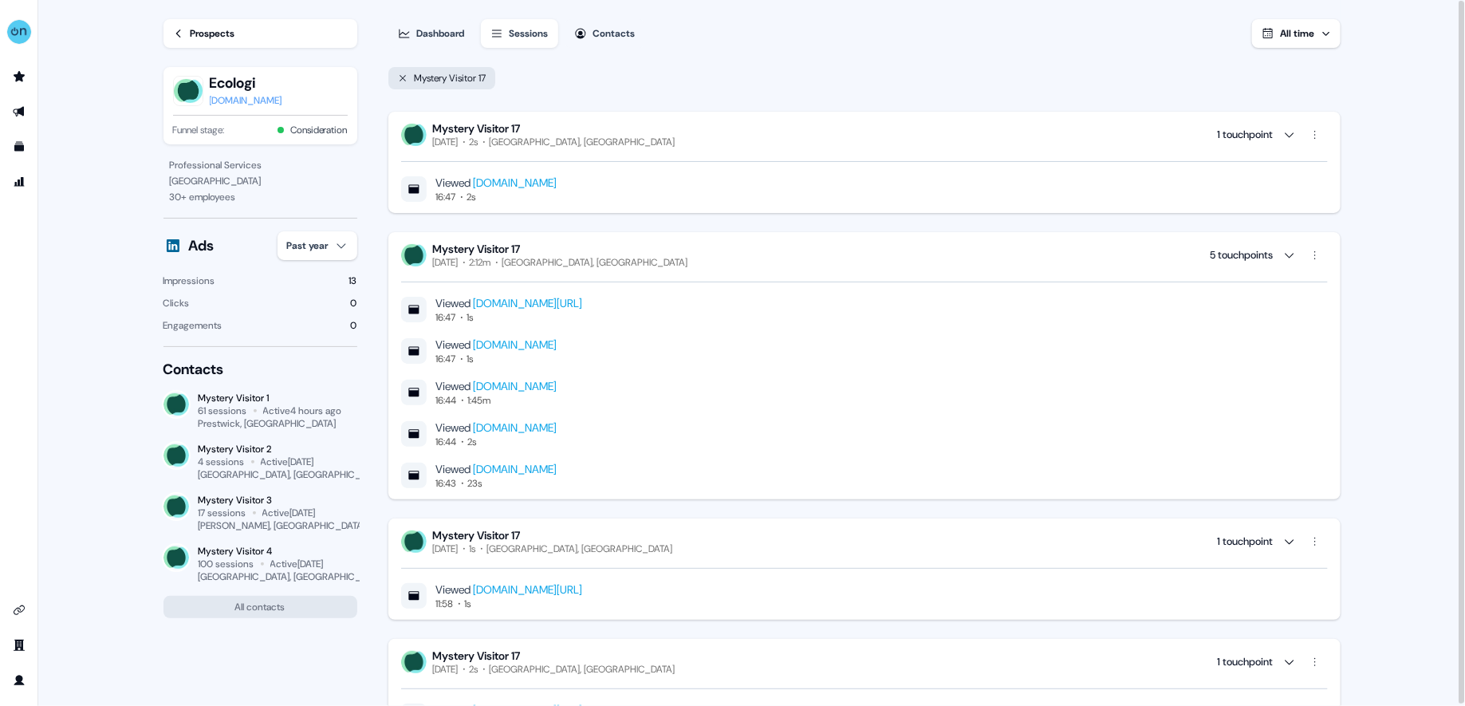
drag, startPoint x: 400, startPoint y: 82, endPoint x: 518, endPoint y: 33, distance: 128.0
click at [400, 82] on icon at bounding box center [403, 78] width 10 height 10
click at [518, 33] on div "Sessions" at bounding box center [529, 34] width 39 height 16
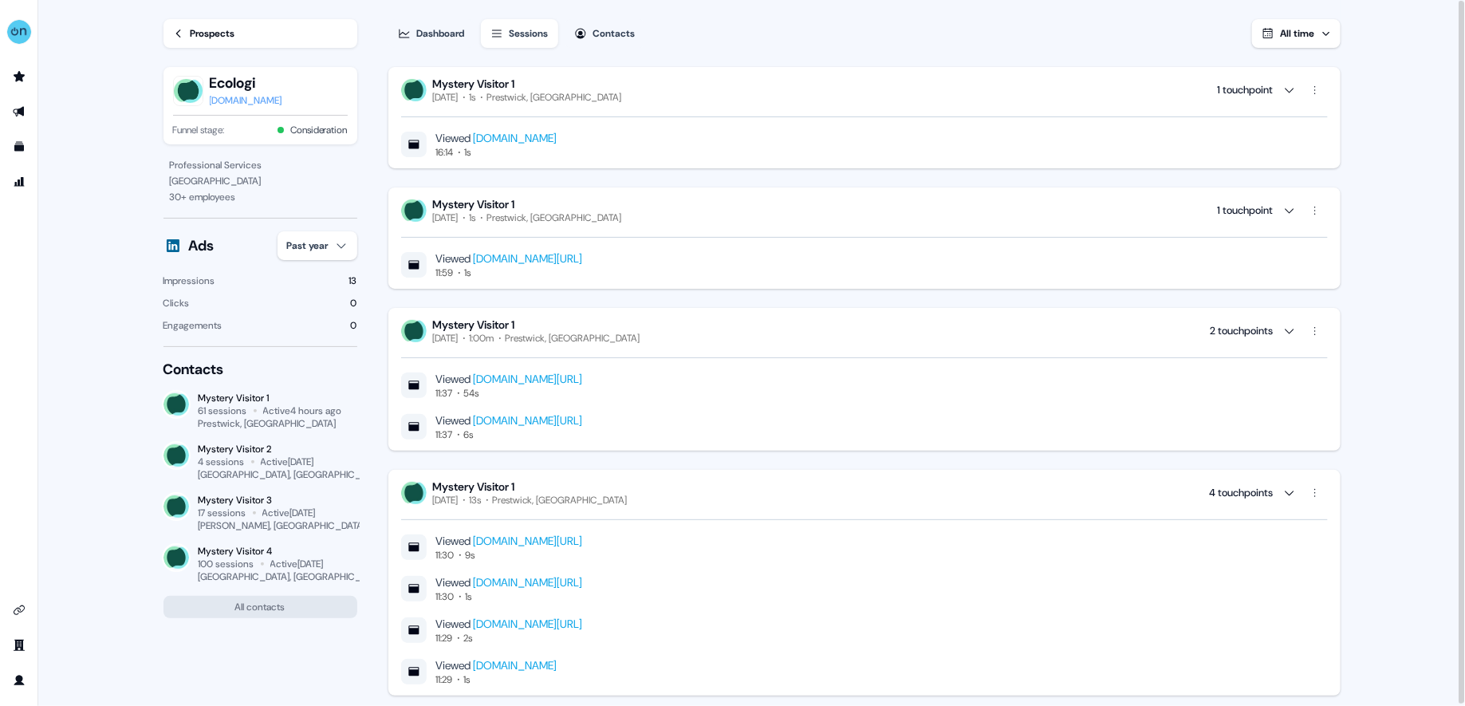
click at [522, 36] on div "Sessions" at bounding box center [529, 34] width 39 height 16
click at [526, 36] on div "Sessions" at bounding box center [529, 34] width 39 height 16
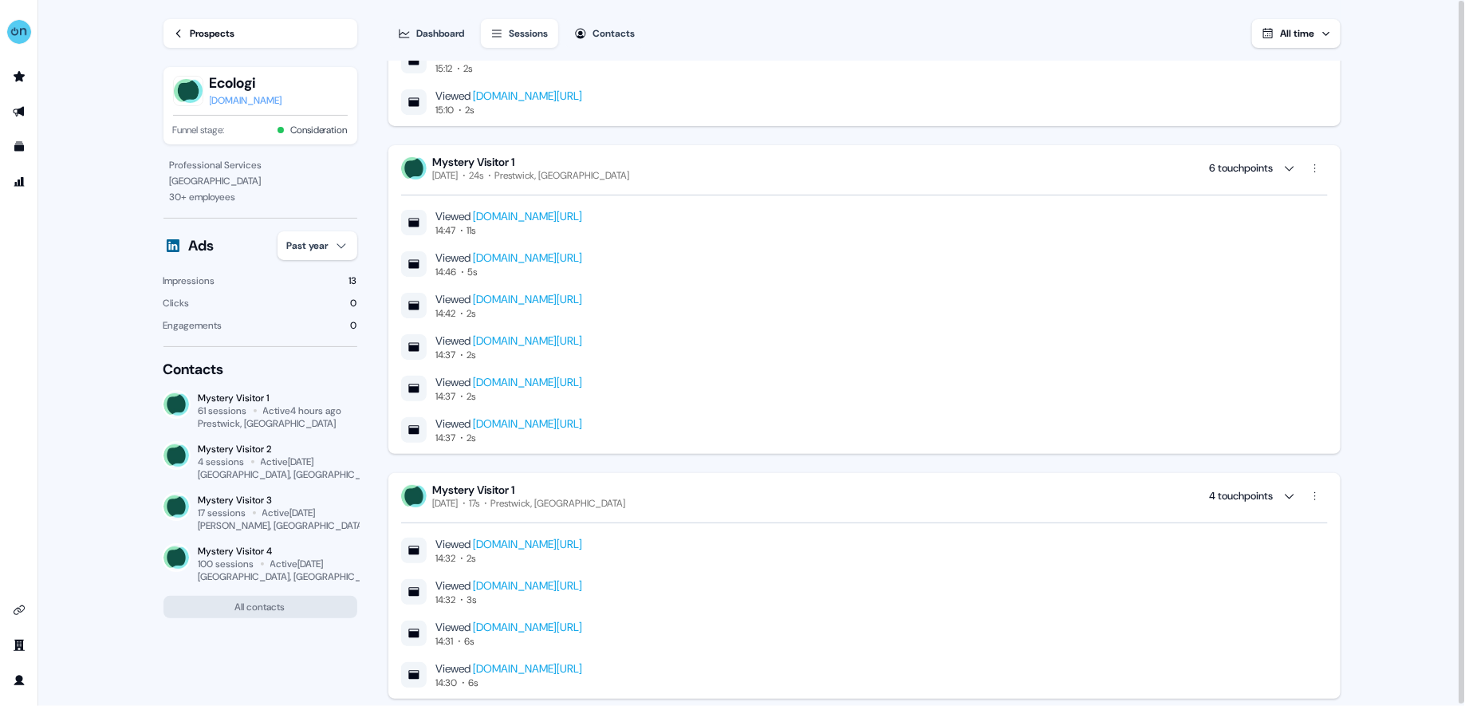
scroll to position [2864, 0]
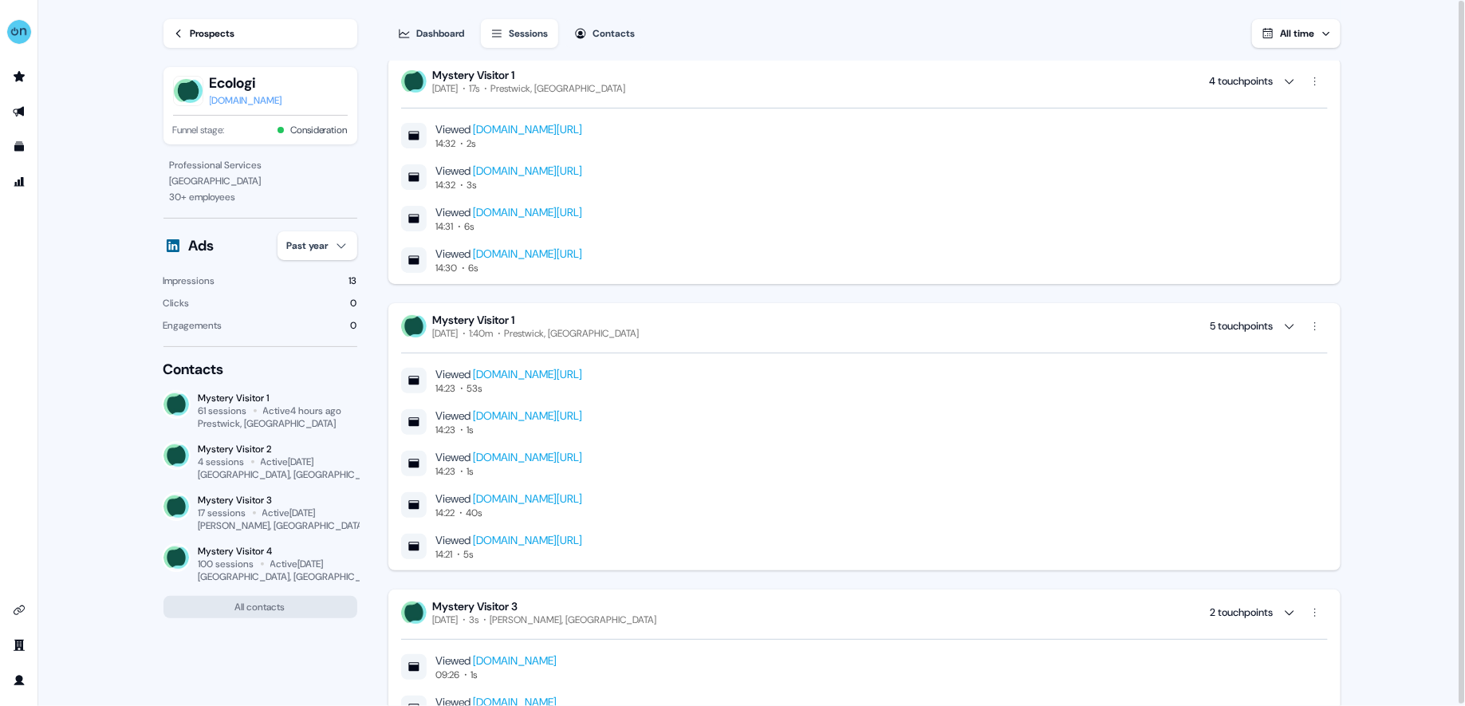
click at [427, 31] on div "Dashboard" at bounding box center [441, 34] width 48 height 16
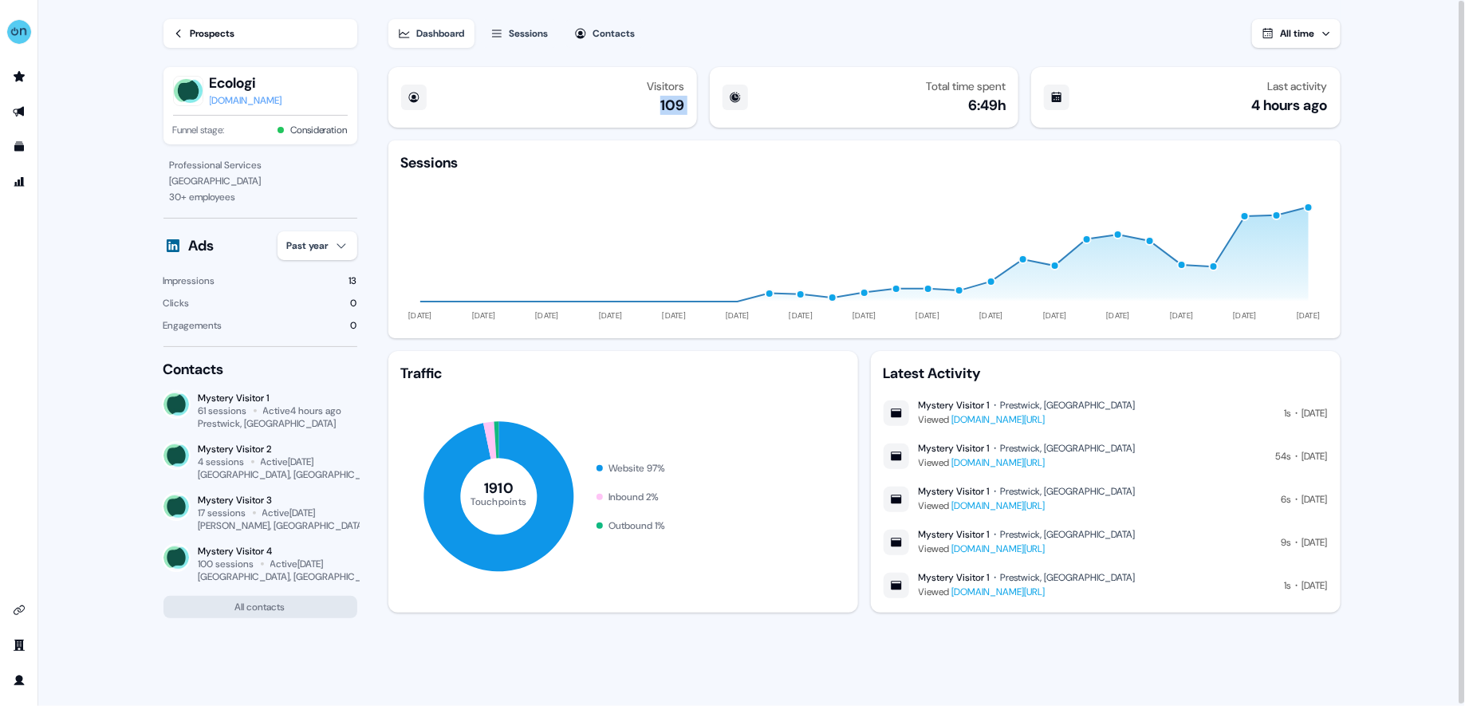
drag, startPoint x: 653, startPoint y: 103, endPoint x: 709, endPoint y: 99, distance: 56.0
click at [709, 99] on div "Visitors 109 Total time spent 6:49h Last activity 4 hours ago" at bounding box center [864, 97] width 952 height 61
drag, startPoint x: 248, startPoint y: 563, endPoint x: 213, endPoint y: 562, distance: 35.1
click at [210, 563] on div "100 sessions" at bounding box center [227, 563] width 56 height 13
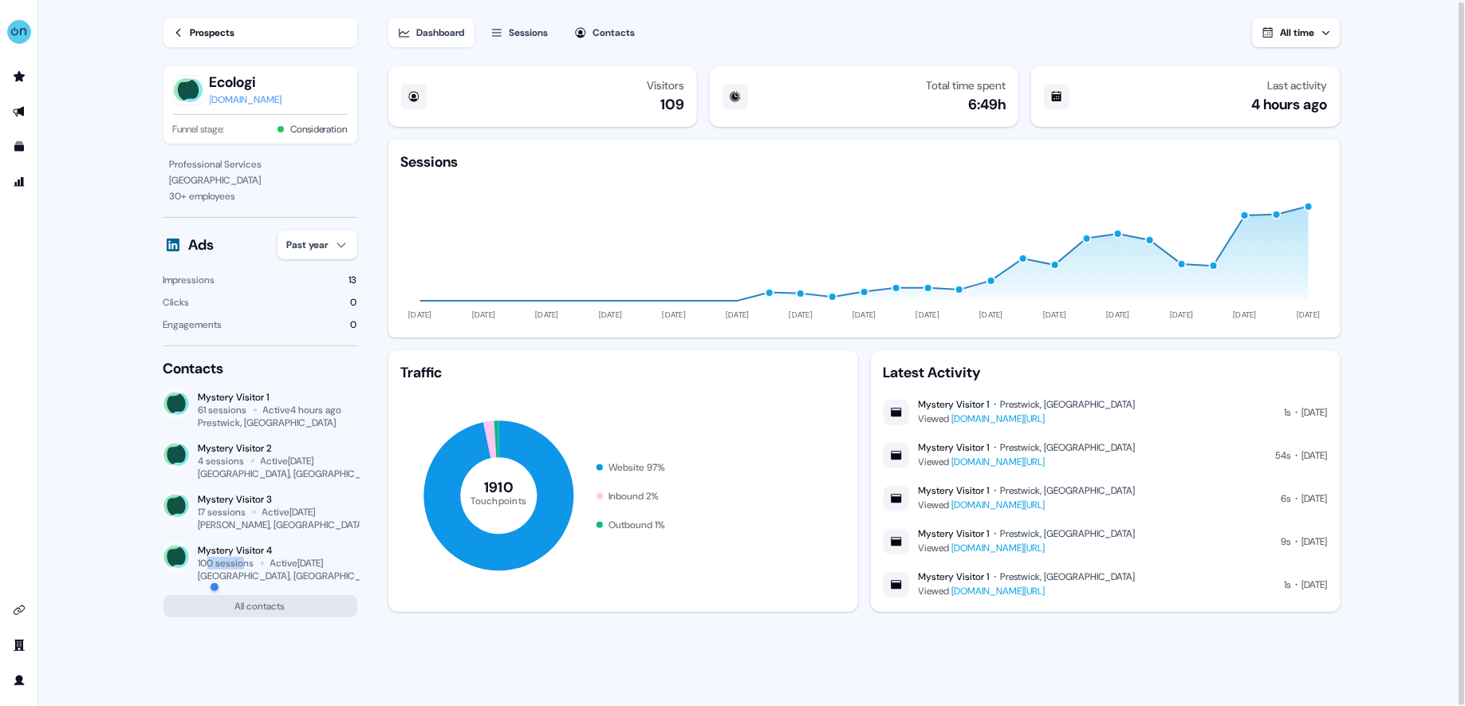
click at [271, 600] on div at bounding box center [283, 587] width 152 height 32
drag, startPoint x: 254, startPoint y: 522, endPoint x: 232, endPoint y: 522, distance: 21.5
click at [232, 522] on div "[PERSON_NAME], [GEOGRAPHIC_DATA]" at bounding box center [278, 524] width 159 height 13
click at [254, 521] on div "[PERSON_NAME], [GEOGRAPHIC_DATA]" at bounding box center [278, 524] width 159 height 13
drag, startPoint x: 255, startPoint y: 517, endPoint x: 230, endPoint y: 498, distance: 31.4
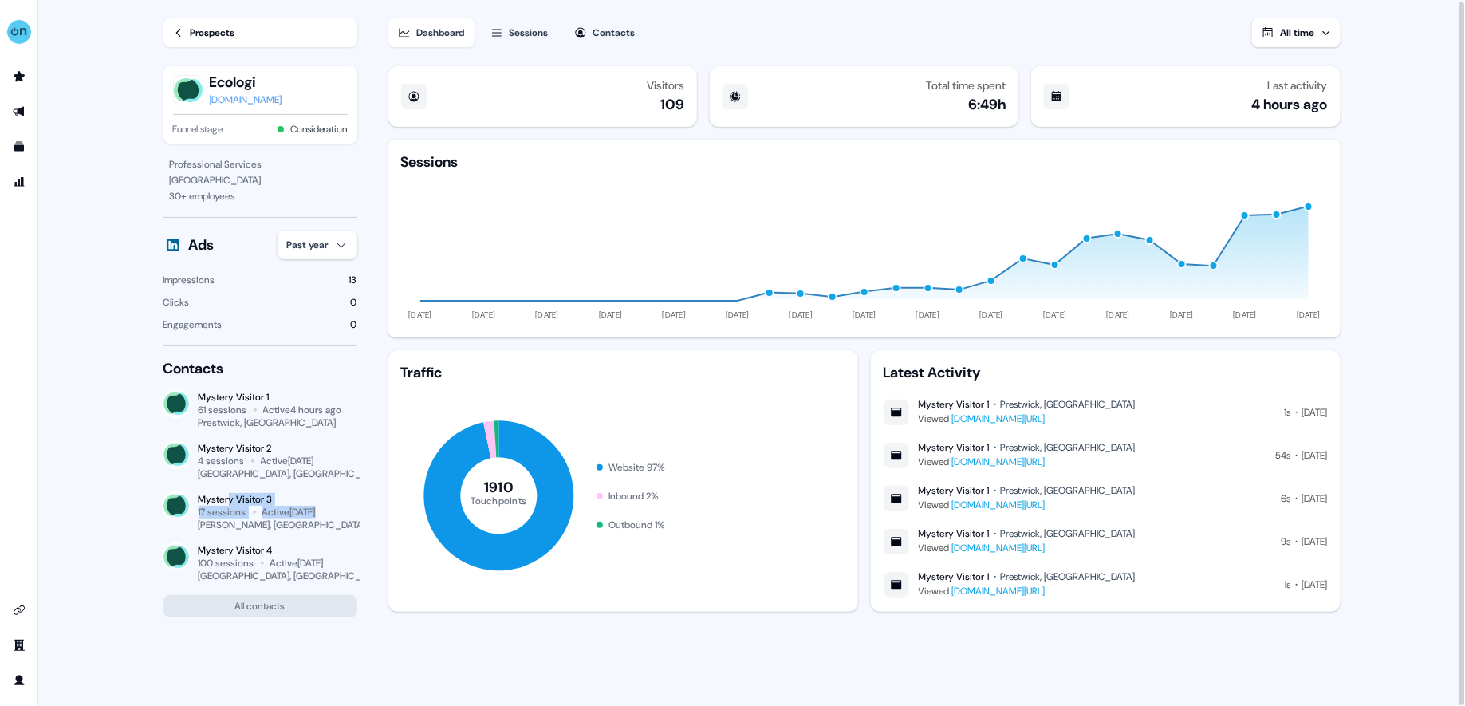
click at [230, 498] on div "Mystery Visitor 3 17 sessions Active [DATE] [GEOGRAPHIC_DATA], [GEOGRAPHIC_DATA]" at bounding box center [278, 512] width 159 height 38
drag, startPoint x: 235, startPoint y: 439, endPoint x: 238, endPoint y: 411, distance: 27.3
click at [235, 438] on div "Contacts Mystery Visitor 1 61 sessions Active 4 hours ago [GEOGRAPHIC_DATA], [G…" at bounding box center [260, 488] width 194 height 258
click at [174, 31] on icon at bounding box center [178, 33] width 11 height 11
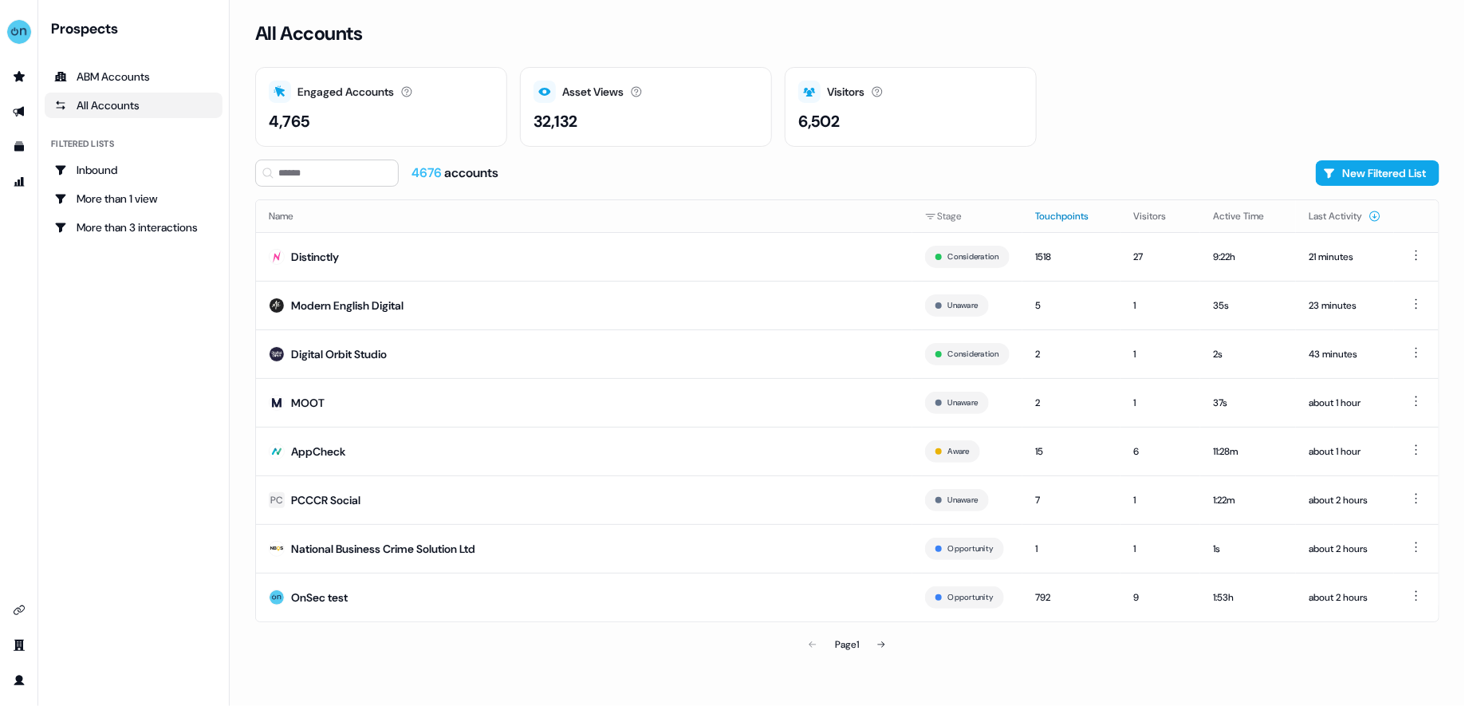
click at [1078, 218] on button "Touchpoints" at bounding box center [1071, 216] width 73 height 29
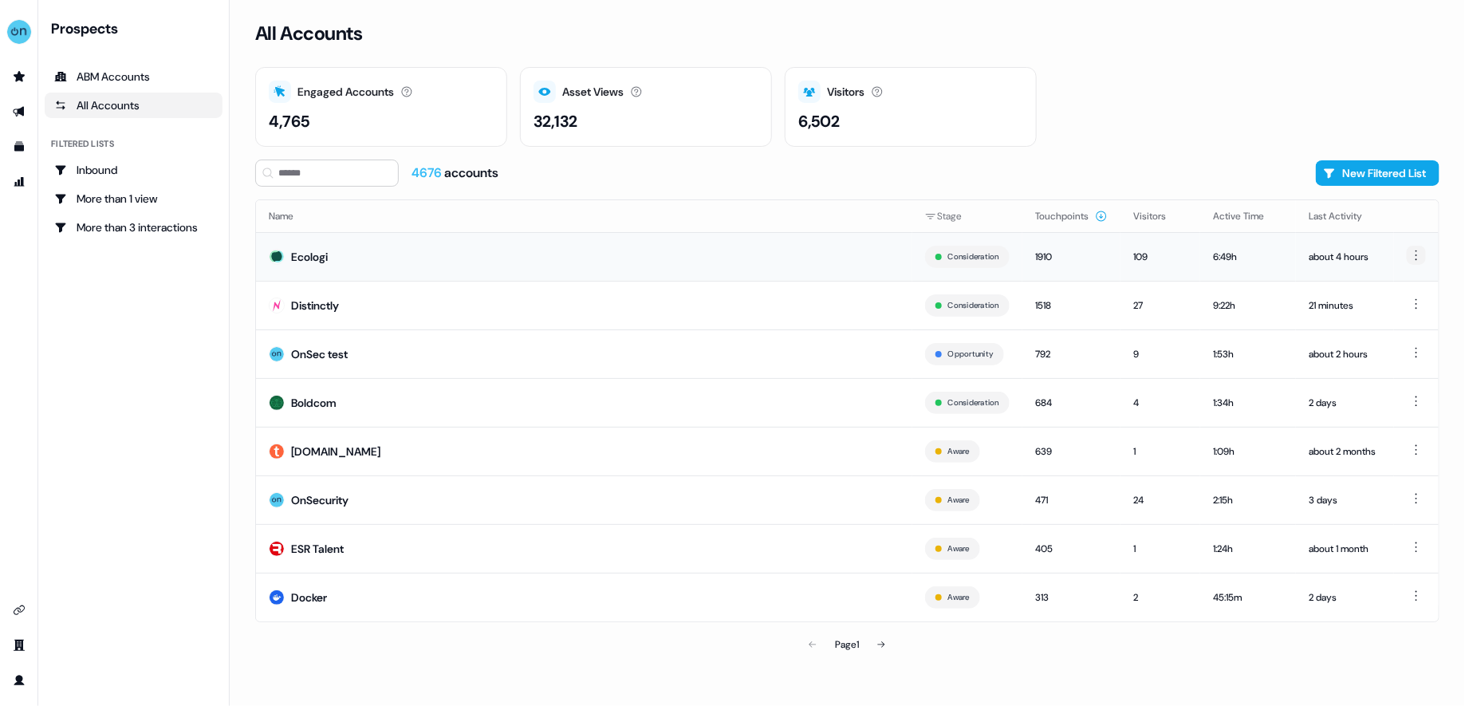
click at [1411, 253] on html "For the best experience switch devices to a bigger screen. Go to [DOMAIN_NAME] …" at bounding box center [732, 353] width 1465 height 706
click at [529, 234] on html "For the best experience switch devices to a bigger screen. Go to [DOMAIN_NAME] …" at bounding box center [732, 353] width 1465 height 706
click at [489, 457] on td "[DOMAIN_NAME]" at bounding box center [584, 451] width 656 height 49
click at [318, 549] on div "ESR Talent" at bounding box center [317, 549] width 53 height 16
click at [309, 591] on div "Docker" at bounding box center [309, 597] width 36 height 16
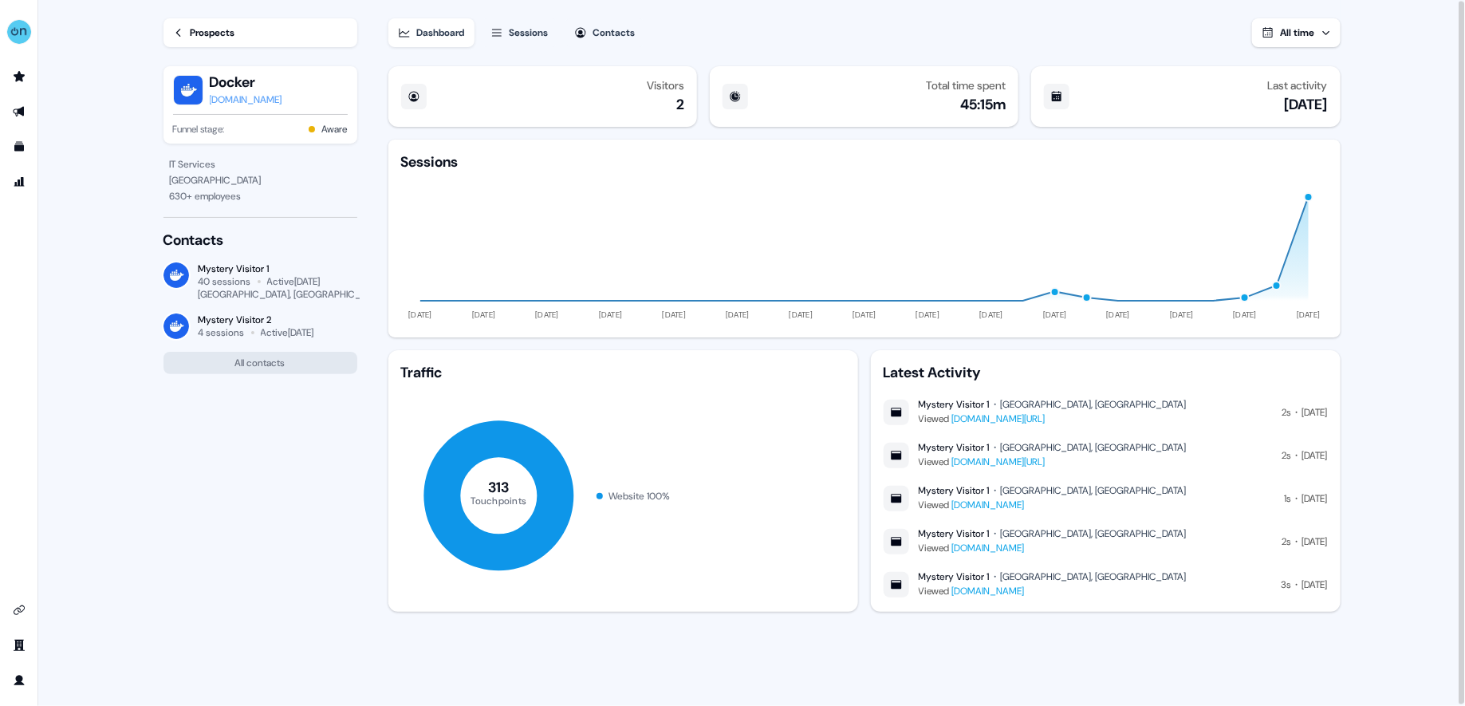
scroll to position [1, 0]
click at [198, 20] on link "Prospects" at bounding box center [260, 32] width 194 height 29
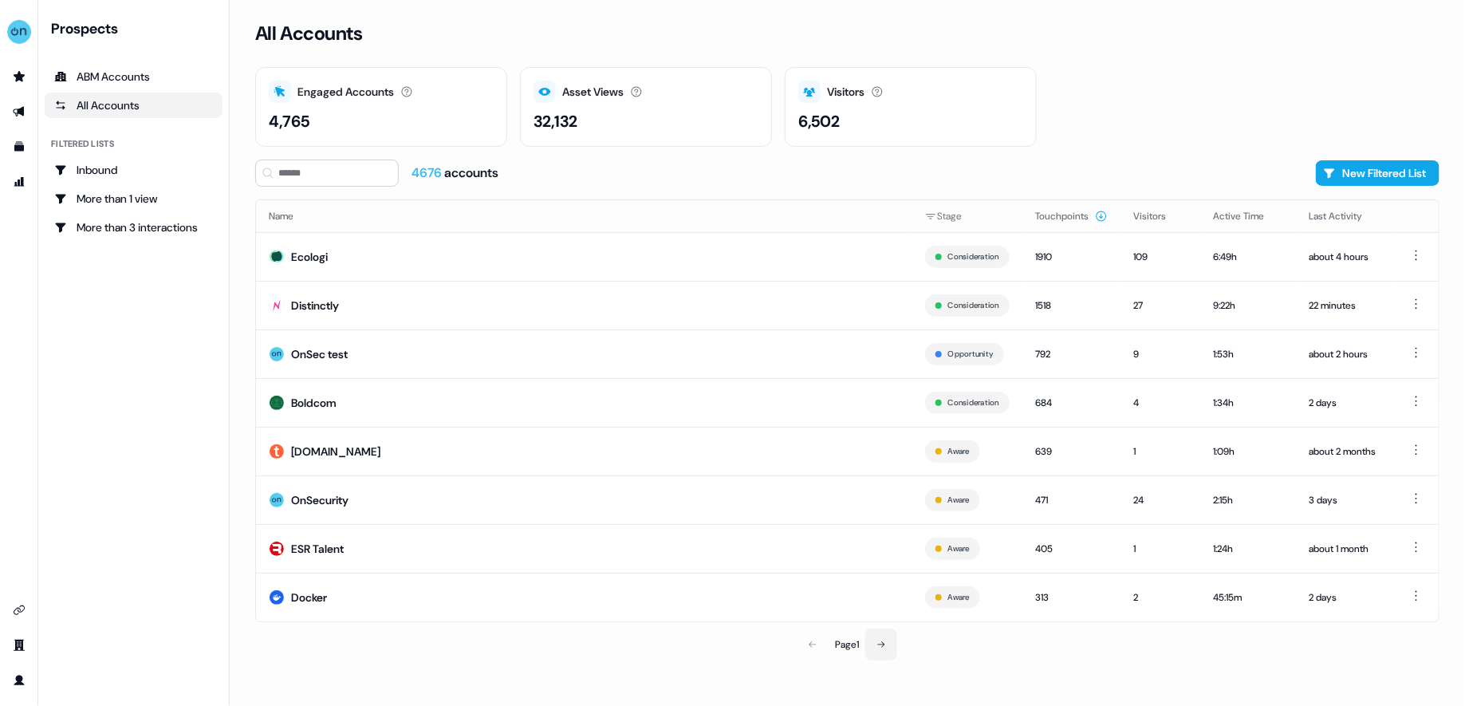
click at [876, 636] on button at bounding box center [881, 644] width 32 height 32
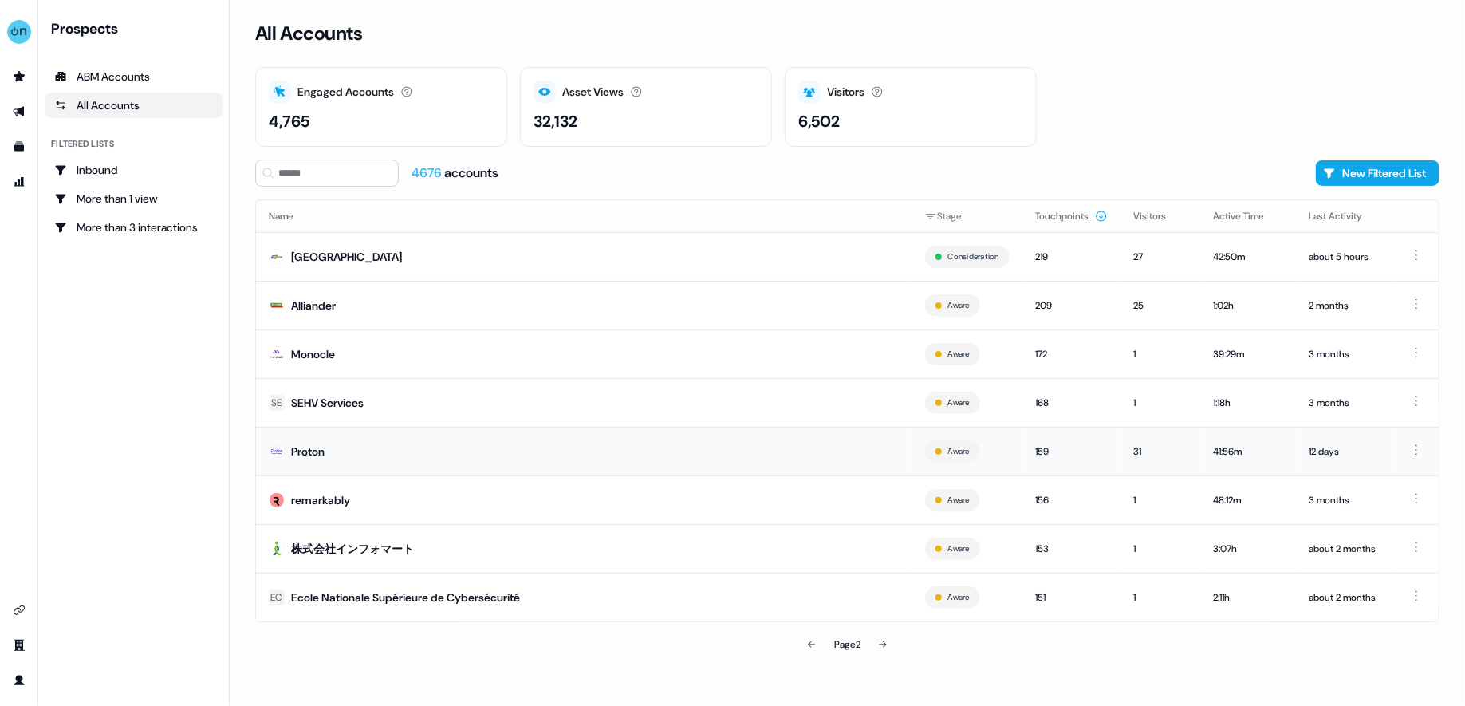
click at [451, 455] on td "Proton" at bounding box center [584, 451] width 656 height 49
click at [884, 652] on button at bounding box center [883, 644] width 32 height 32
